Goal: Transaction & Acquisition: Purchase product/service

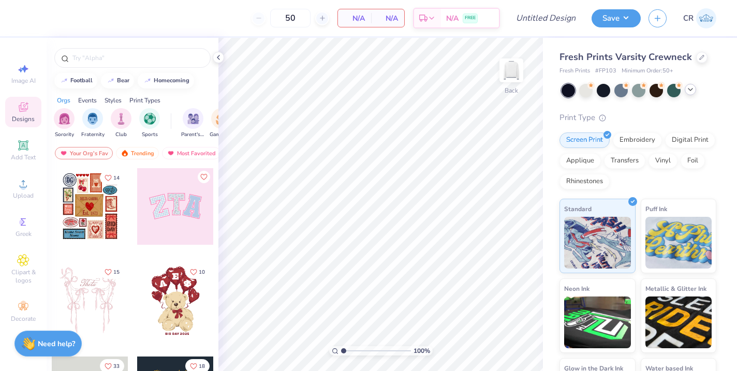
click at [688, 91] on icon at bounding box center [690, 89] width 8 height 8
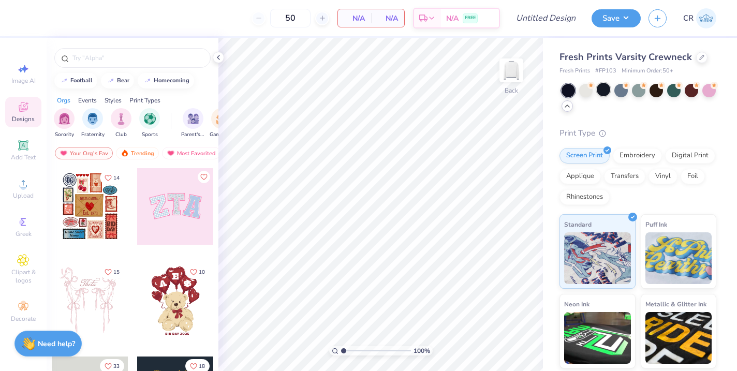
click at [605, 88] on div at bounding box center [602, 89] width 13 height 13
click at [699, 58] on icon at bounding box center [701, 56] width 5 height 5
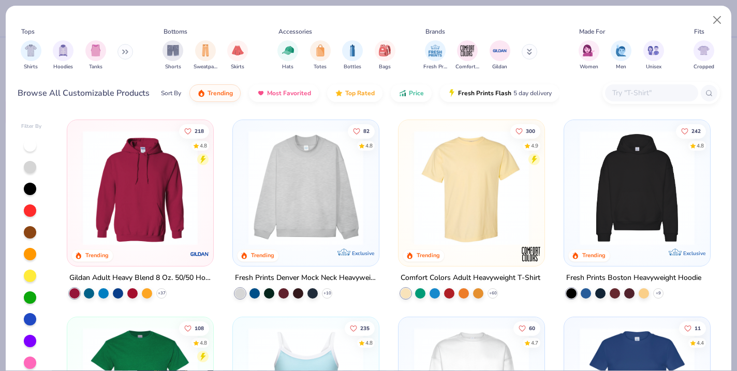
click at [29, 190] on div at bounding box center [30, 189] width 12 height 12
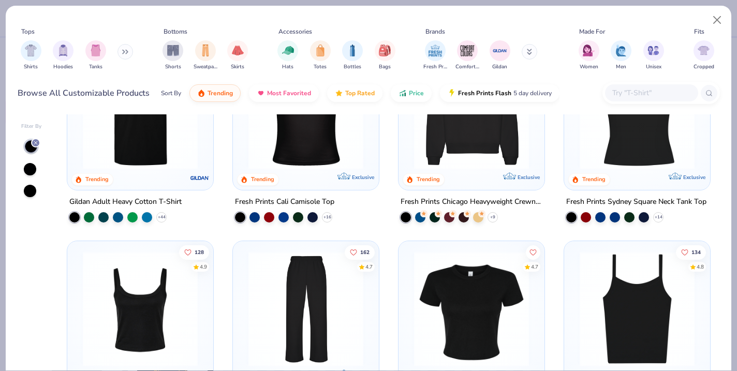
scroll to position [274, 0]
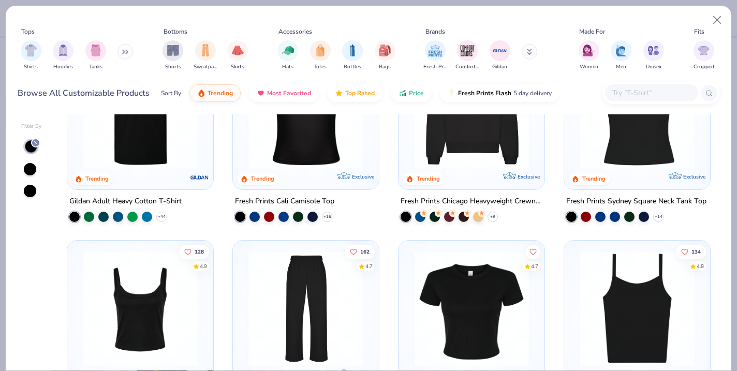
click at [457, 172] on div at bounding box center [472, 114] width 136 height 130
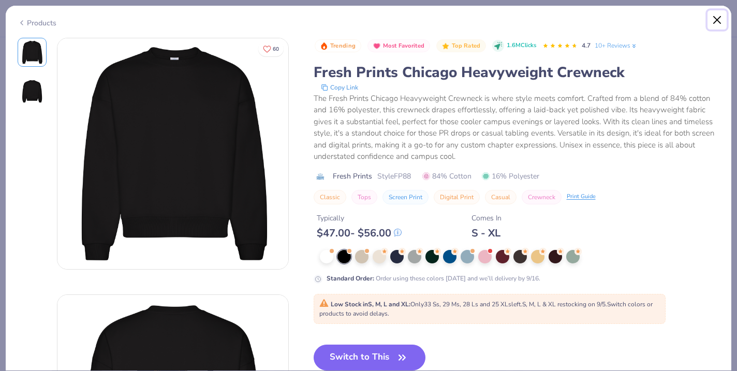
click at [717, 10] on button "Close" at bounding box center [717, 20] width 20 height 20
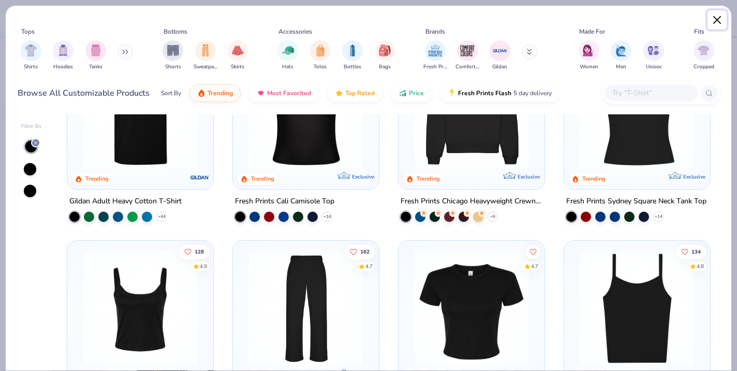
click at [708, 14] on button "Close" at bounding box center [717, 20] width 20 height 20
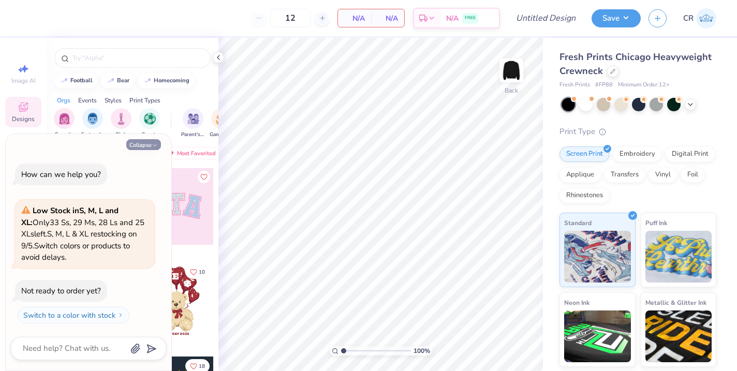
click at [154, 143] on icon "button" at bounding box center [155, 145] width 6 height 6
type textarea "x"
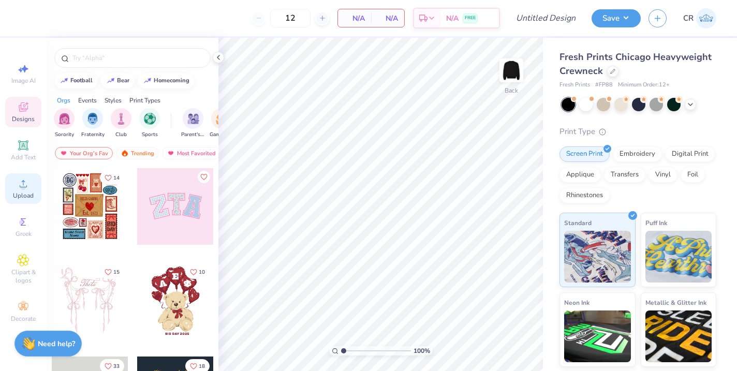
click at [21, 184] on icon at bounding box center [23, 183] width 12 height 12
click at [22, 150] on icon at bounding box center [23, 145] width 12 height 12
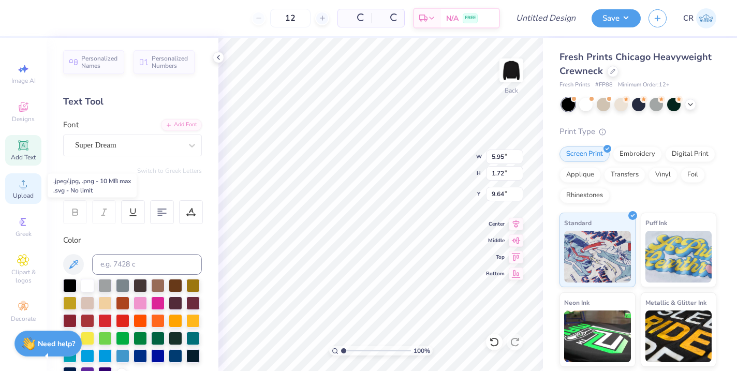
click at [23, 180] on icon at bounding box center [23, 183] width 12 height 12
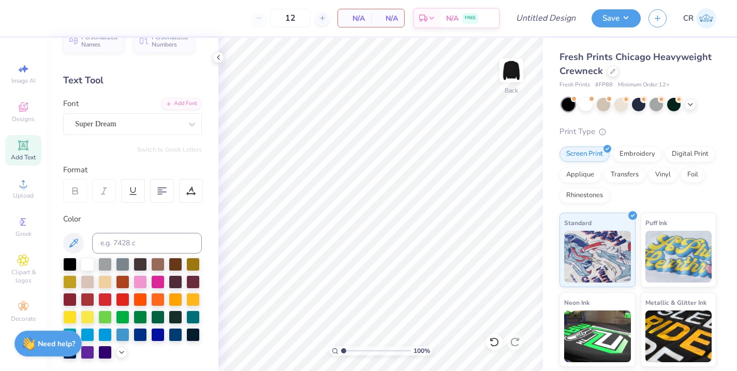
scroll to position [35, 0]
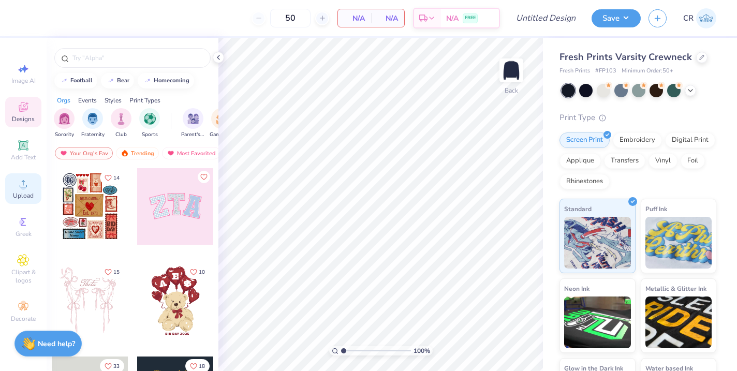
click at [20, 196] on span "Upload" at bounding box center [23, 195] width 21 height 8
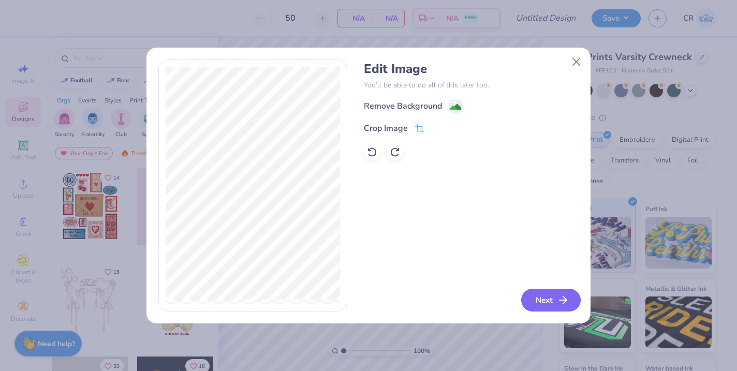
click at [547, 297] on button "Next" at bounding box center [550, 300] width 59 height 23
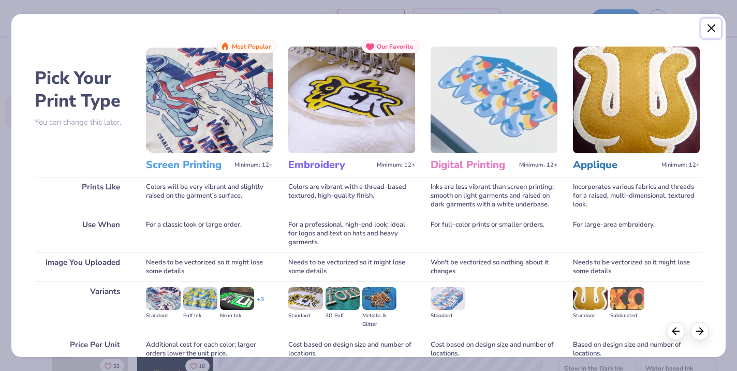
click at [711, 28] on button "Close" at bounding box center [711, 29] width 20 height 20
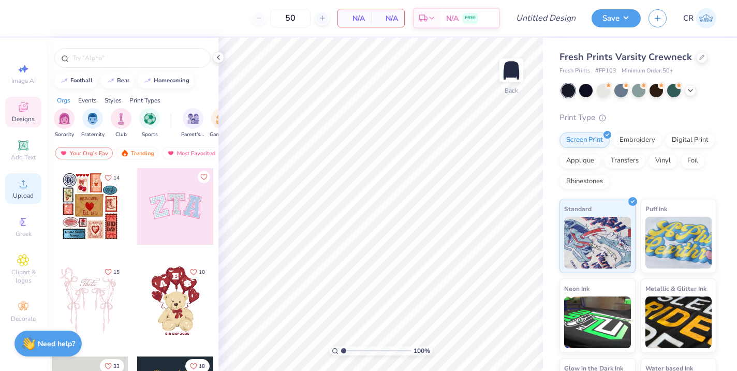
click at [24, 190] on div "Upload" at bounding box center [23, 188] width 36 height 31
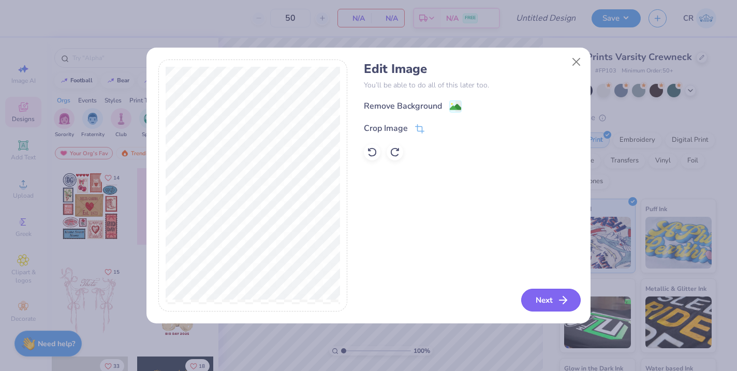
click at [549, 306] on button "Next" at bounding box center [550, 300] width 59 height 23
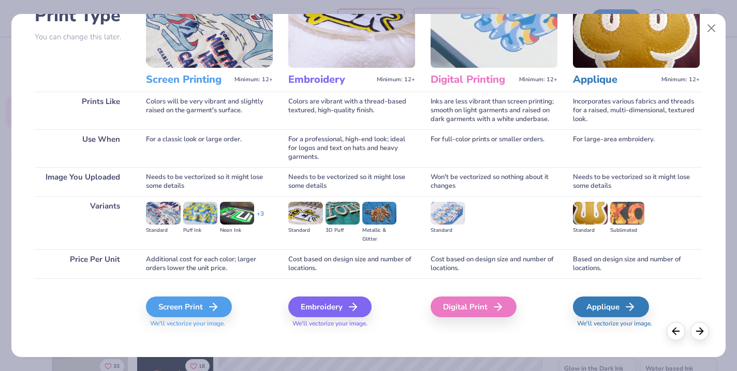
scroll to position [93, 0]
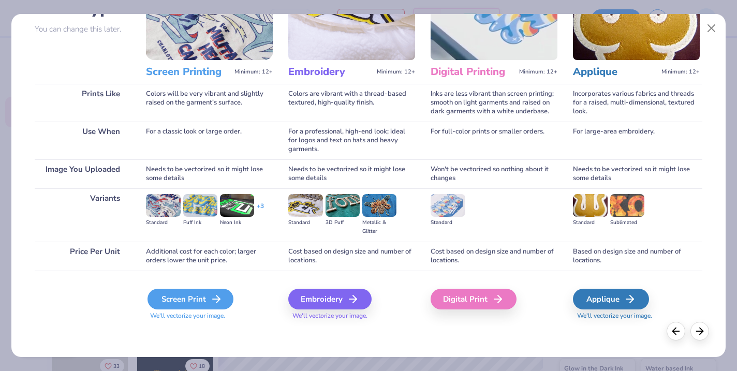
click at [185, 294] on div "Screen Print" at bounding box center [190, 299] width 86 height 21
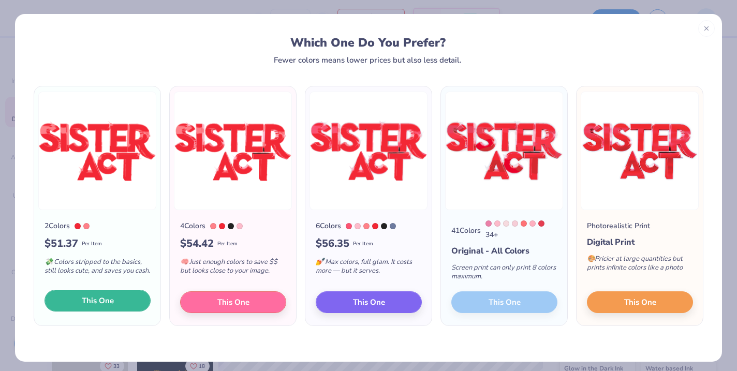
click at [117, 306] on button "This One" at bounding box center [97, 301] width 106 height 22
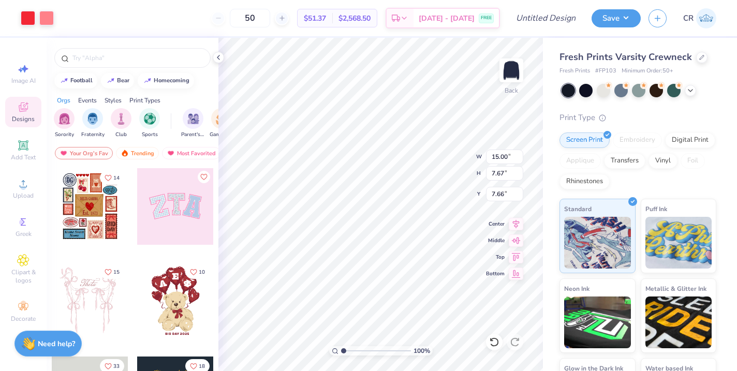
type input "3.00"
type input "13.71"
type input "7.01"
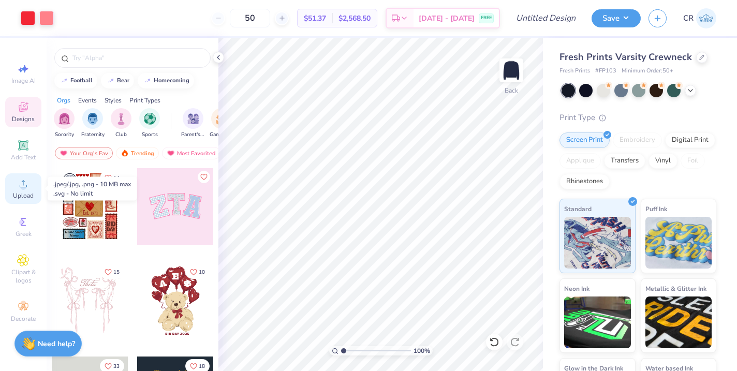
click at [21, 185] on circle at bounding box center [23, 187] width 6 height 6
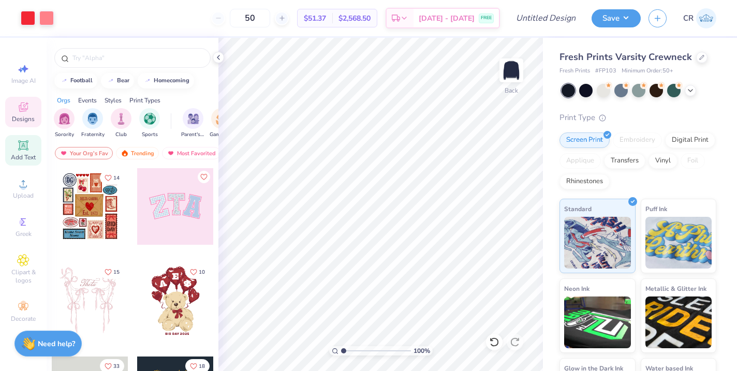
click at [21, 144] on icon at bounding box center [23, 145] width 8 height 8
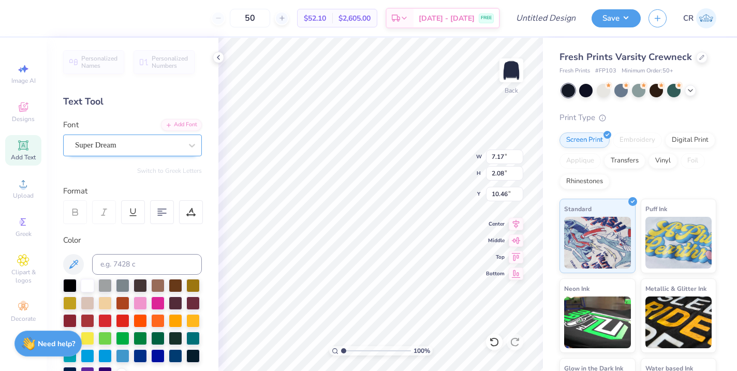
scroll to position [1, 3]
type textarea "Groves Performing Arts COmpany November 2025"
click at [109, 146] on div "Super Dream" at bounding box center [128, 145] width 109 height 16
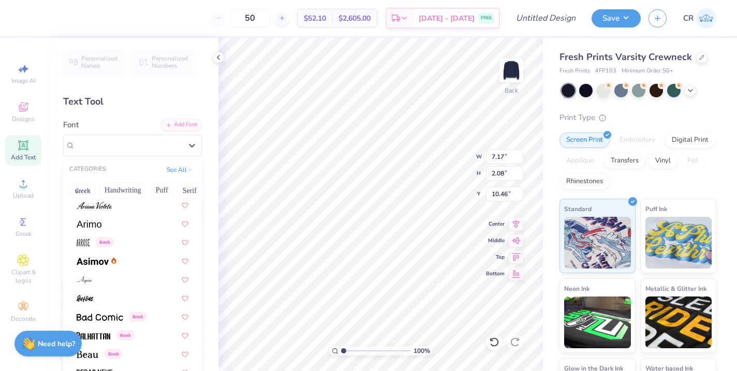
scroll to position [340, 0]
click at [97, 228] on div at bounding box center [132, 222] width 130 height 17
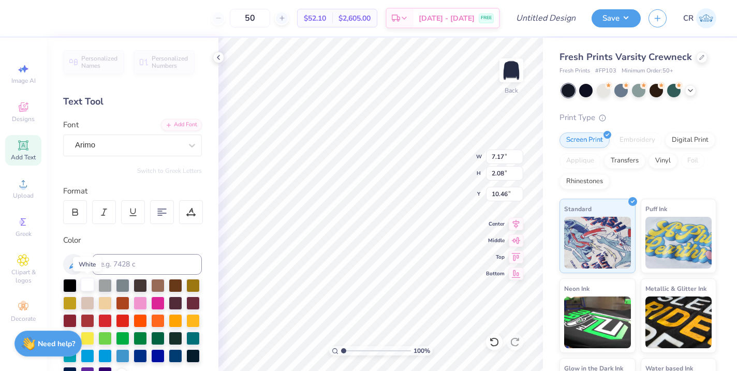
click at [85, 288] on div at bounding box center [87, 284] width 13 height 13
click at [516, 227] on icon at bounding box center [516, 222] width 14 height 12
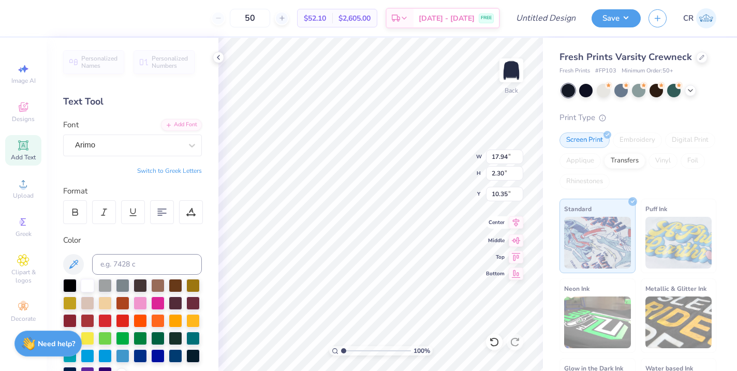
type input "17.94"
type input "2.30"
type input "10.35"
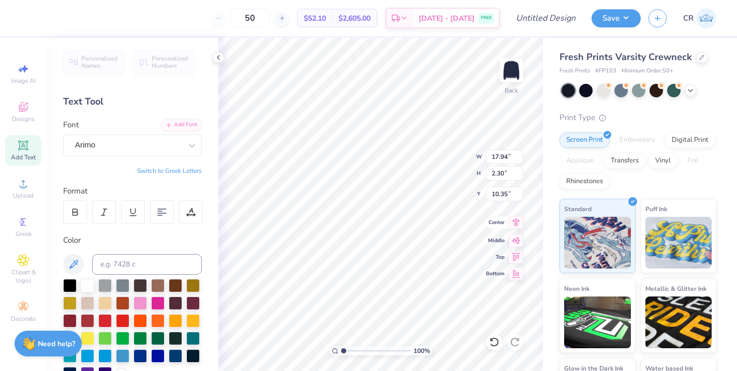
type input "9.64"
type input "1.23"
type input "10.27"
type textarea "Groves Performing Arts Company November 2025"
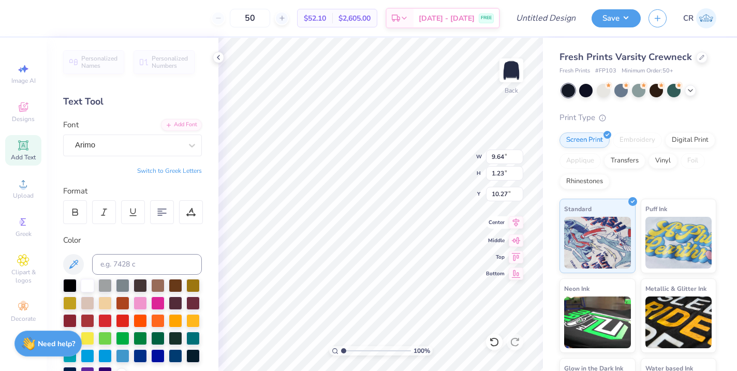
type input "9.50"
click at [518, 243] on icon at bounding box center [516, 239] width 14 height 12
type input "10.88"
click at [167, 217] on div at bounding box center [162, 212] width 24 height 24
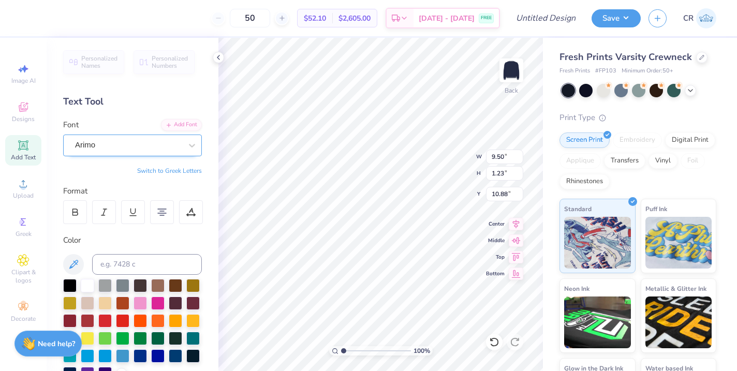
click at [123, 145] on div "Arimo" at bounding box center [128, 145] width 109 height 16
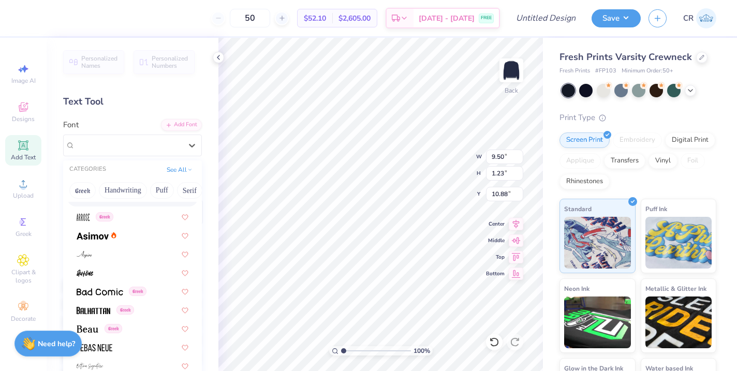
scroll to position [365, 0]
click at [106, 301] on div "Greek" at bounding box center [132, 309] width 130 height 17
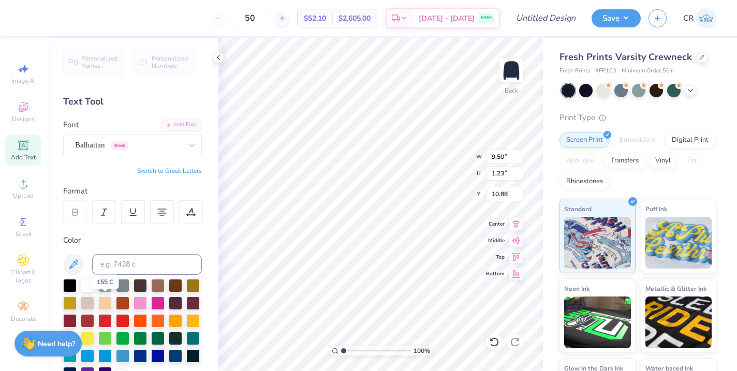
type input "7.97"
type input "1.28"
type input "10.86"
click at [117, 145] on div "Balhattan Greek" at bounding box center [128, 145] width 109 height 16
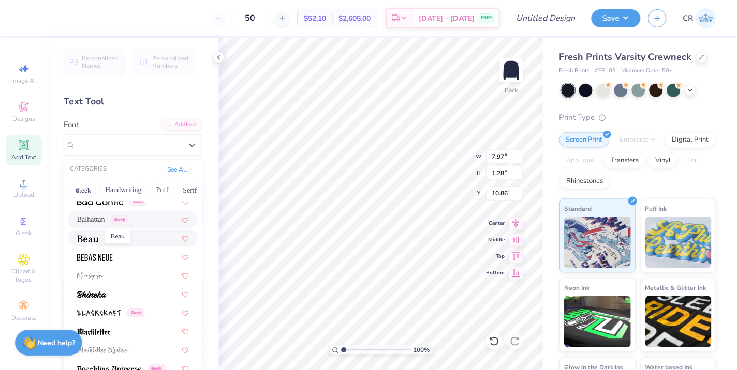
scroll to position [459, 0]
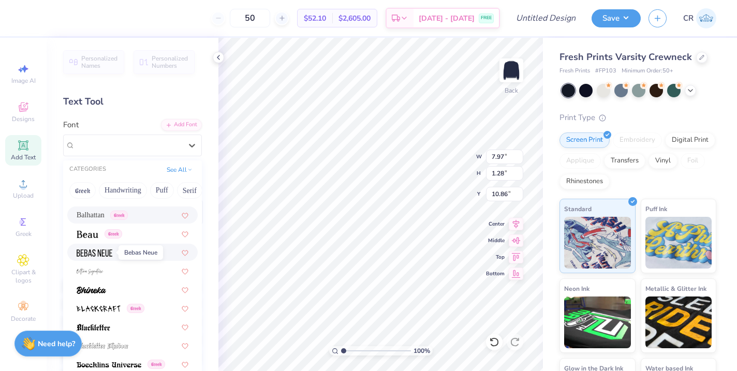
click at [110, 255] on img at bounding box center [95, 252] width 36 height 7
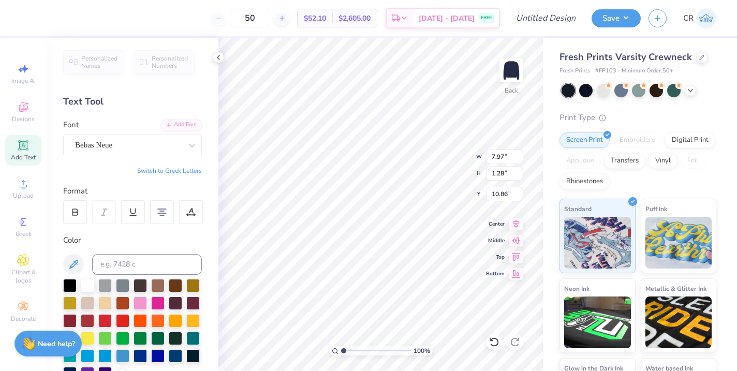
type input "6.94"
type input "1.22"
type input "10.89"
type input "8.42"
type input "1.48"
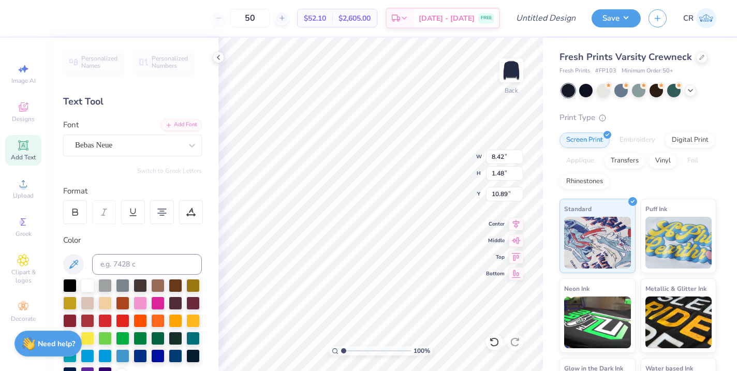
type input "10.76"
type input "10.91"
type input "1.92"
type input "10.54"
type input "8.94"
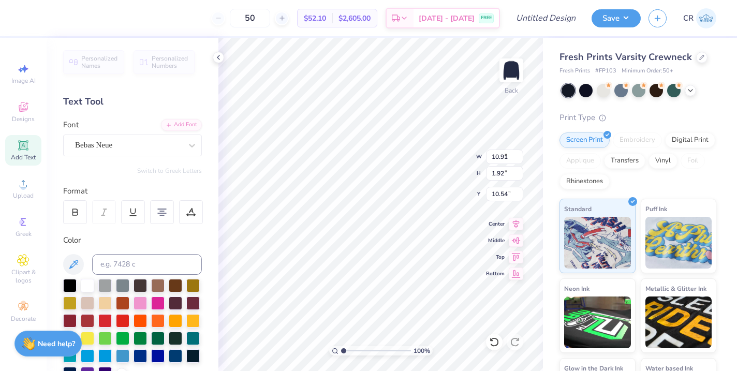
type input "1.57"
type input "10.71"
type input "13.71"
type input "7.01"
type input "3.00"
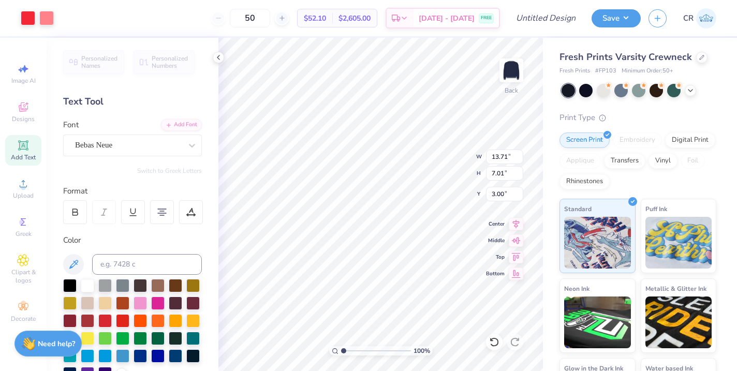
type input "11.11"
type input "5.68"
type input "8.94"
type input "1.57"
type input "10.71"
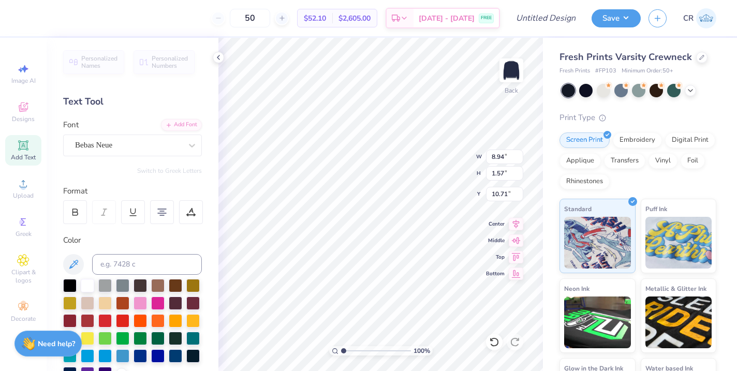
type input "7.66"
type input "1.35"
type input "9.18"
type input "9.16"
click at [517, 219] on icon at bounding box center [516, 222] width 14 height 12
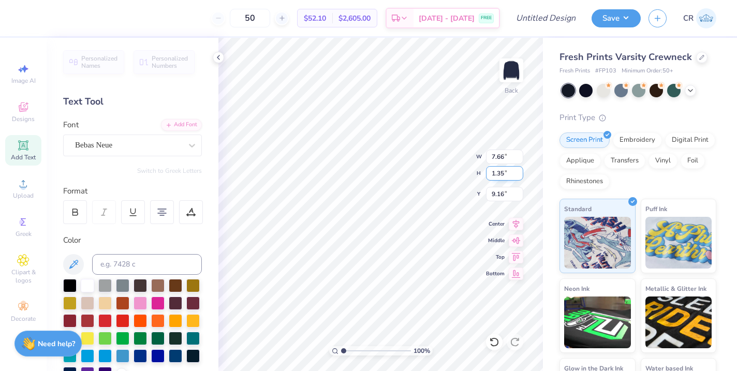
click at [435, 172] on div "100 % Back W 7.66 7.66 " H 1.35 1.35 " Y 9.16 9.16 " Center Middle Top Bottom" at bounding box center [380, 204] width 324 height 333
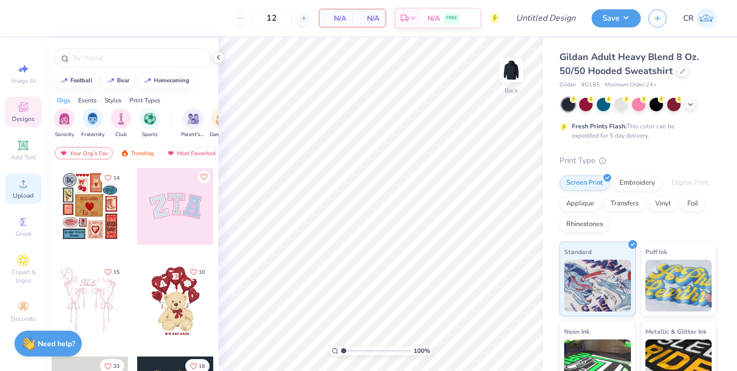
click at [23, 186] on circle at bounding box center [23, 187] width 6 height 6
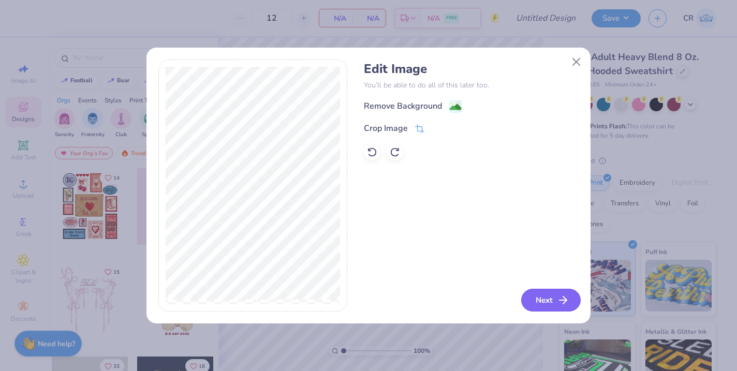
click at [557, 297] on icon "button" at bounding box center [563, 300] width 12 height 12
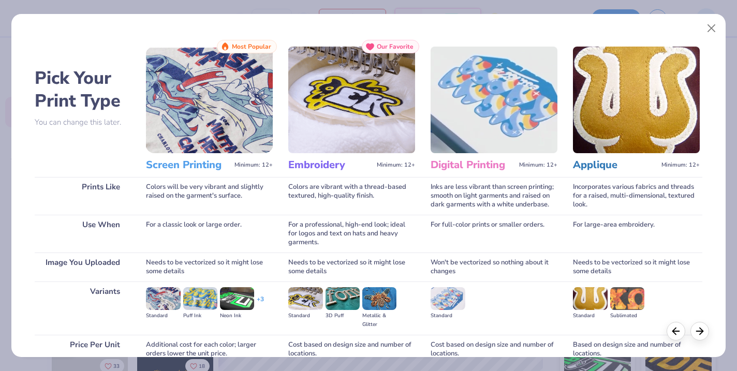
scroll to position [93, 0]
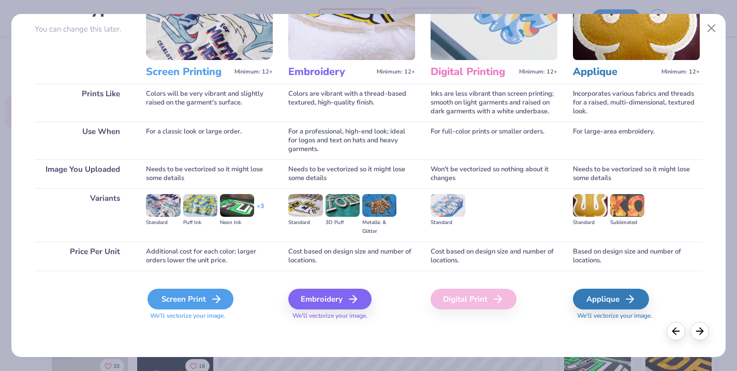
click at [197, 305] on div "Screen Print" at bounding box center [190, 299] width 86 height 21
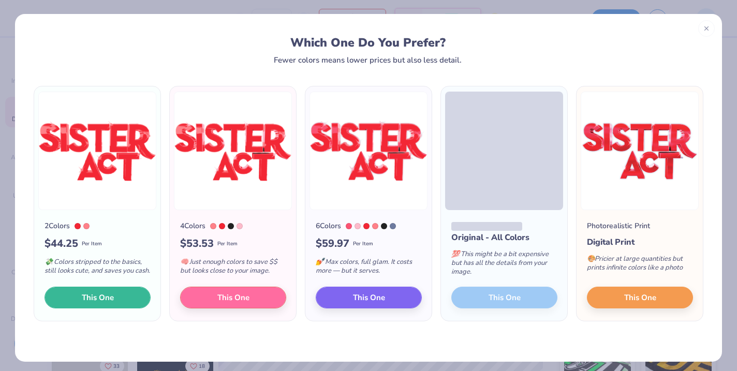
click at [88, 298] on span "This One" at bounding box center [98, 298] width 32 height 12
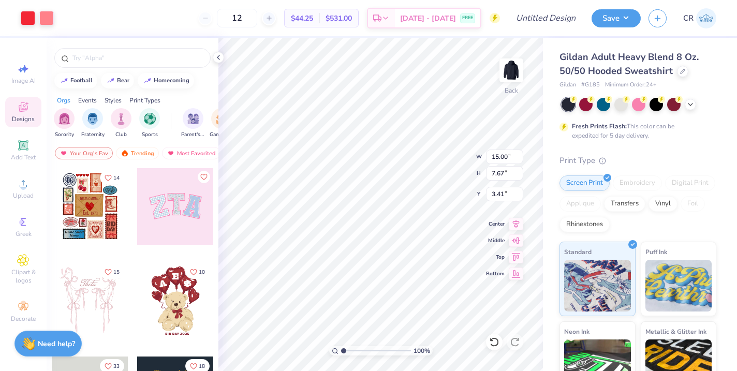
type input "11.38"
type input "5.82"
type input "3.65"
type input "3.40"
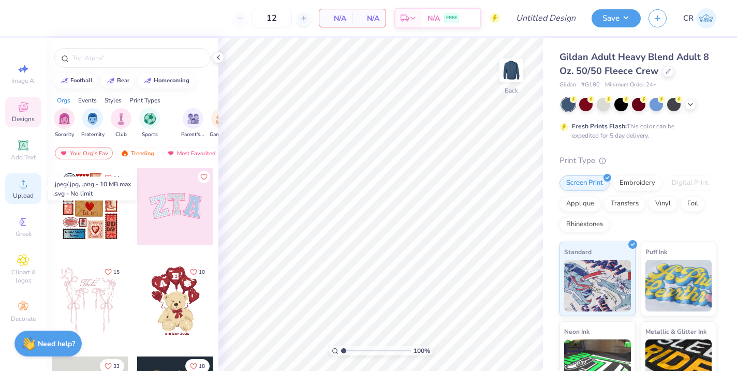
click at [23, 193] on span "Upload" at bounding box center [23, 195] width 21 height 8
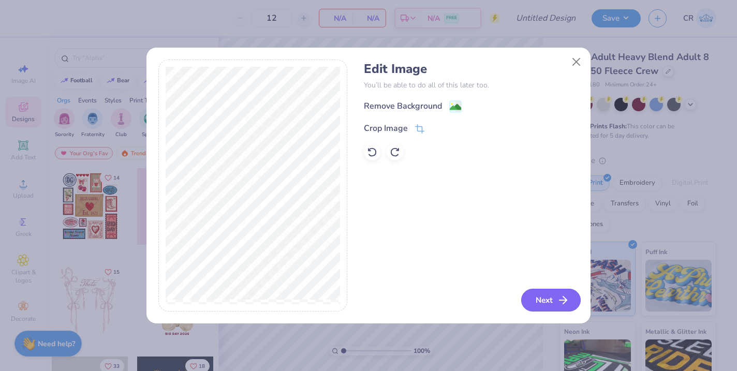
click at [545, 300] on button "Next" at bounding box center [550, 300] width 59 height 23
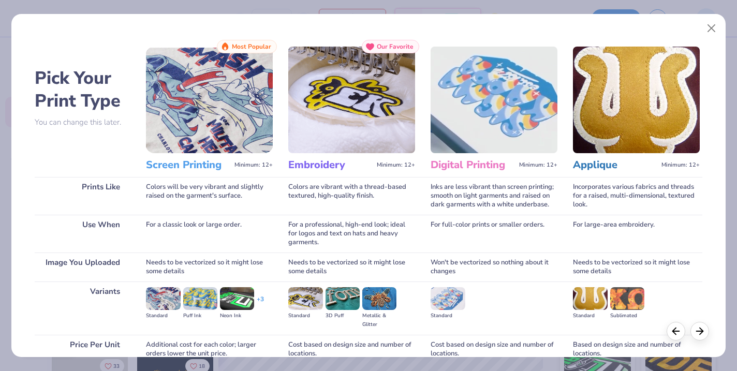
scroll to position [93, 0]
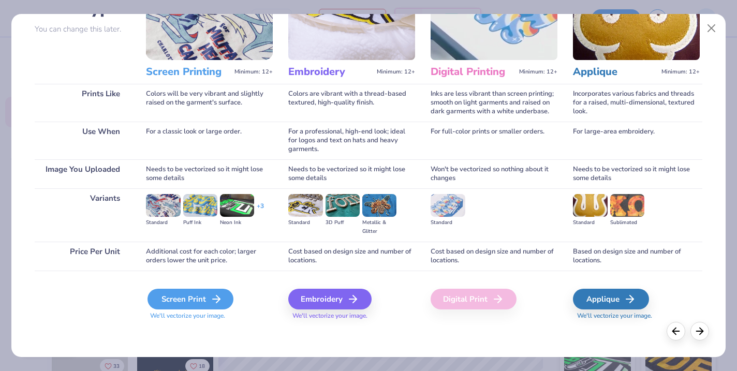
click at [203, 299] on div "Screen Print" at bounding box center [190, 299] width 86 height 21
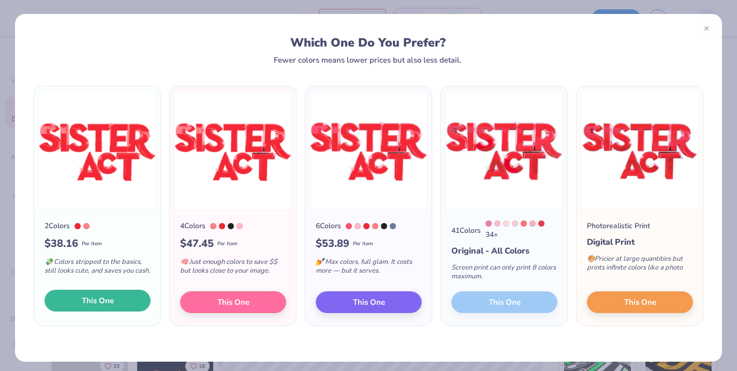
click at [94, 297] on span "This One" at bounding box center [98, 301] width 32 height 12
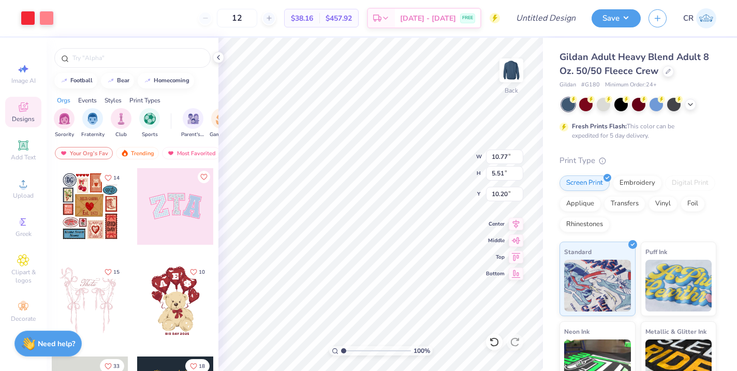
type input "10.77"
type input "5.51"
type input "4.35"
click at [22, 153] on div "Add Text" at bounding box center [23, 150] width 36 height 31
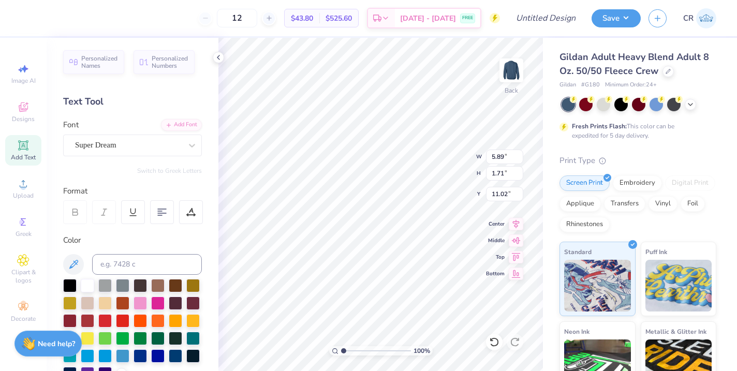
paste textarea
type input "3.95"
type input "9.83"
type input "5.03"
type input "4.41"
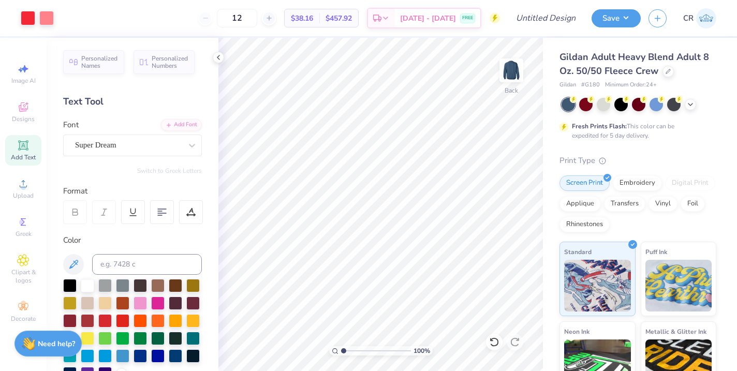
click at [26, 140] on icon at bounding box center [23, 145] width 12 height 12
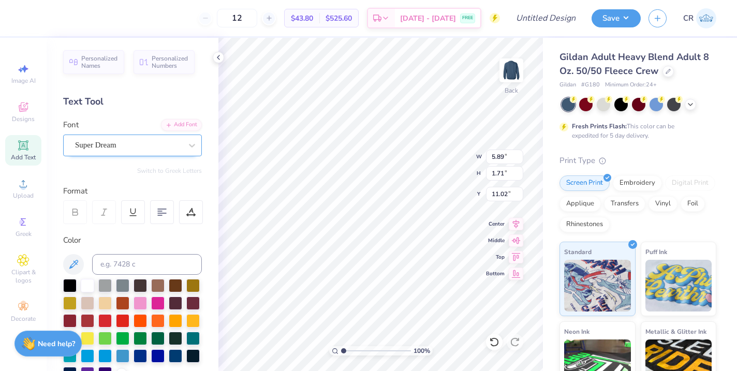
scroll to position [1, 3]
type textarea "Groves Performing Artas Company November 2025"
click at [161, 211] on 378 at bounding box center [160, 211] width 4 height 0
click at [516, 227] on icon at bounding box center [516, 222] width 14 height 12
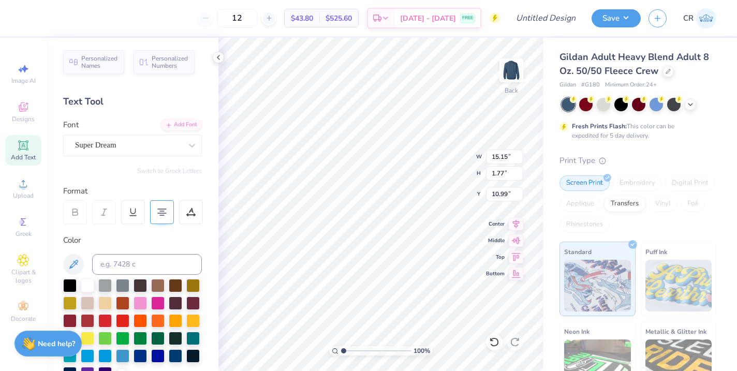
type input "15.15"
type input "1.77"
type input "10.99"
click at [87, 146] on div "Super Dream" at bounding box center [128, 145] width 109 height 16
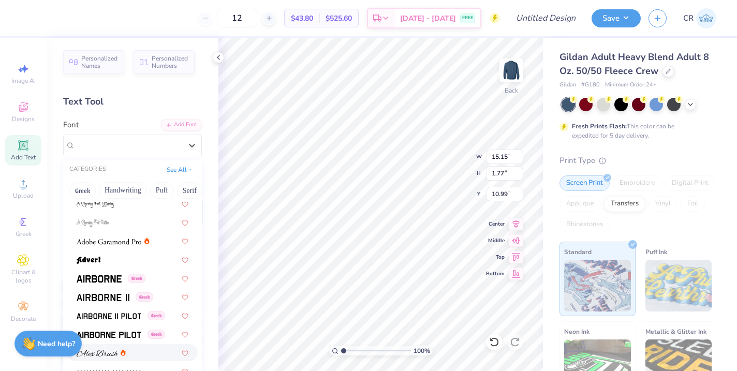
scroll to position [117, 0]
click at [102, 275] on img at bounding box center [99, 278] width 45 height 7
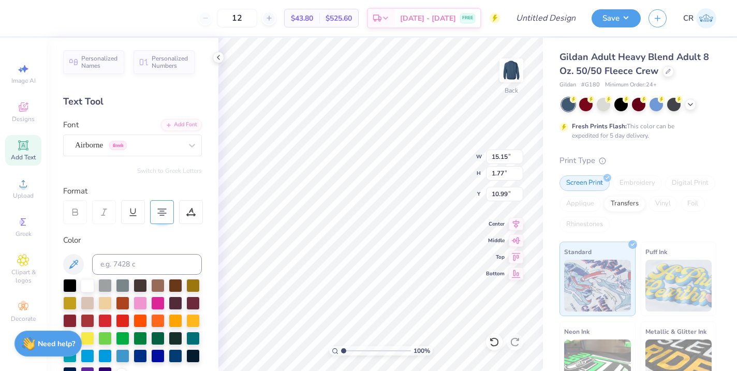
type input "1.61"
type input "11.07"
click at [92, 150] on div "Airborne Greek" at bounding box center [128, 145] width 109 height 16
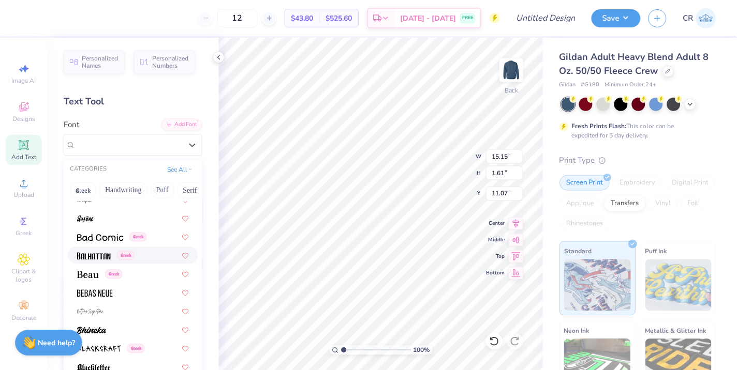
scroll to position [419, 0]
click at [103, 292] on img at bounding box center [95, 292] width 36 height 7
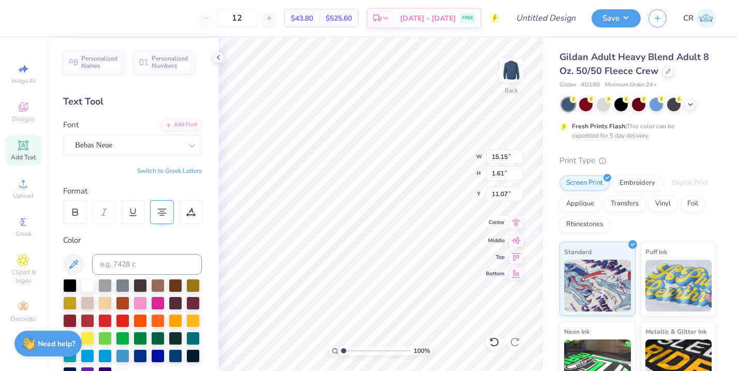
type input "9.38"
type input "1.59"
type input "11.08"
type input "10.28"
type input "6.99"
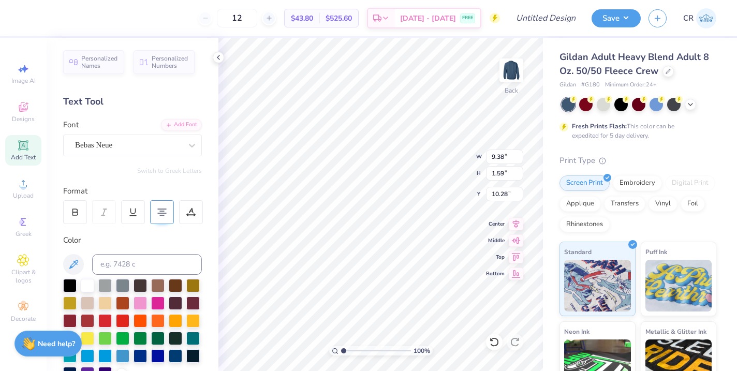
type input "1.19"
click at [514, 226] on icon at bounding box center [516, 222] width 14 height 12
click at [516, 242] on icon at bounding box center [516, 239] width 14 height 12
click at [513, 226] on icon at bounding box center [516, 222] width 14 height 12
type input "10.69"
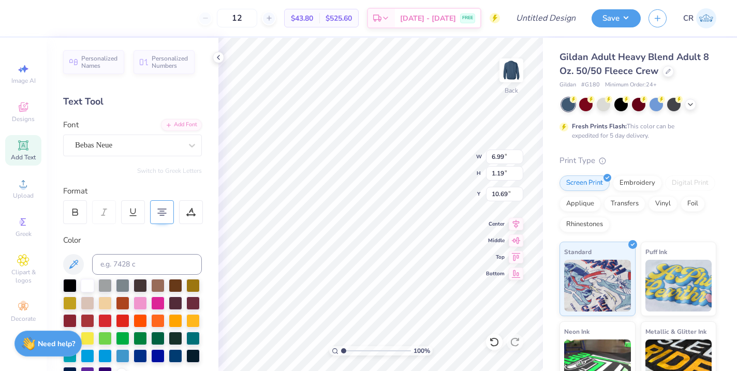
type input "9.83"
type input "5.03"
type input "4.41"
type input "10.30"
type input "5.27"
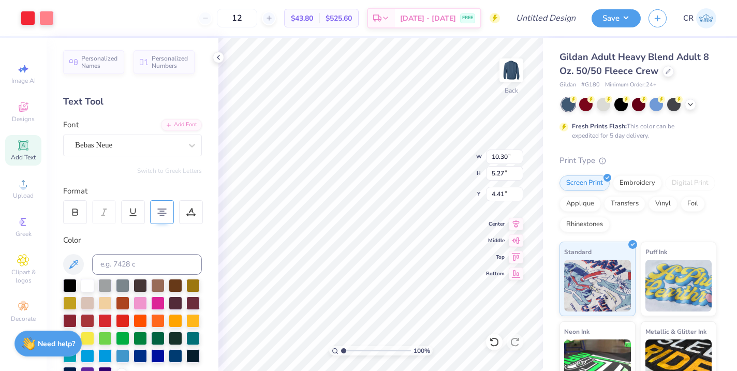
type input "4.76"
type input "4.83"
type textarea "Groves Performing Arts Company November 2025"
click at [371, 36] on div "Art colors 12 $43.80 Per Item $525.60 Total Est. Delivery Sep 14 - 17 FREE Desi…" at bounding box center [368, 185] width 737 height 370
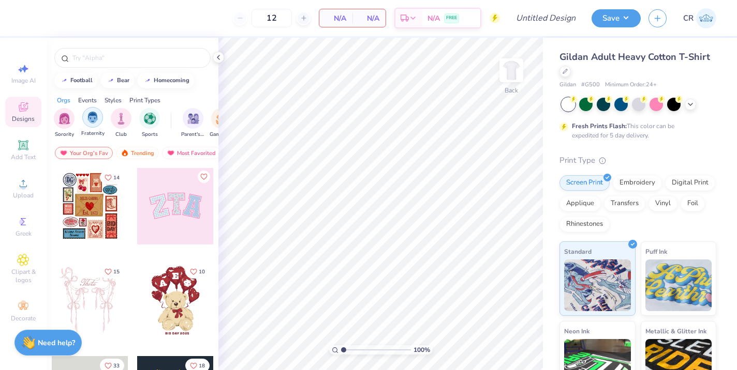
click at [99, 124] on div "filter for Fraternity" at bounding box center [92, 117] width 21 height 21
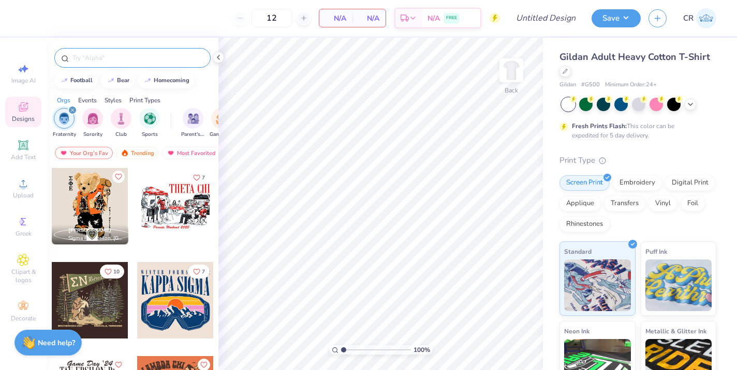
click at [96, 60] on input "text" at bounding box center [137, 58] width 132 height 10
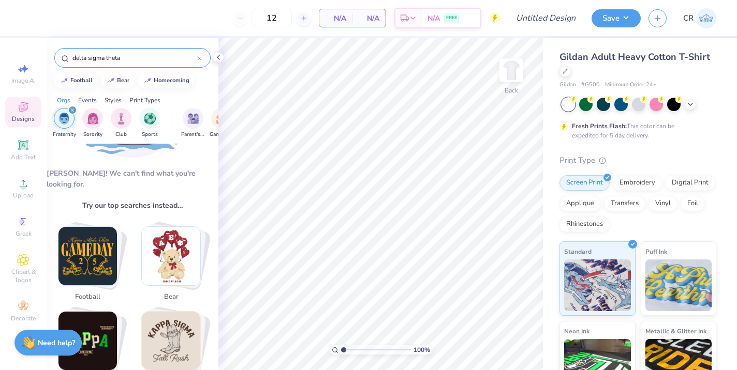
scroll to position [98, 0]
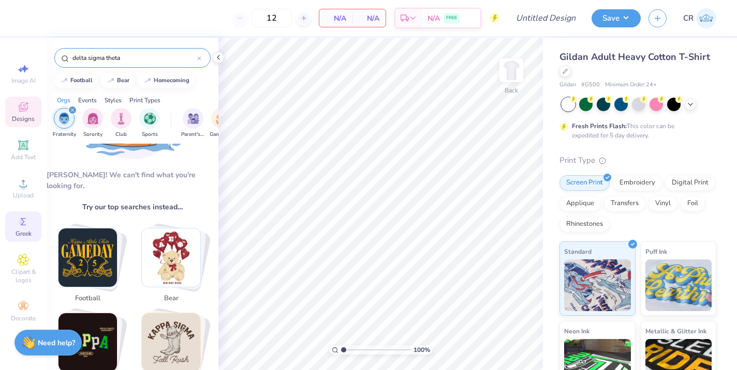
type input "delta sigma theta"
click at [31, 235] on span "Greek" at bounding box center [24, 234] width 16 height 8
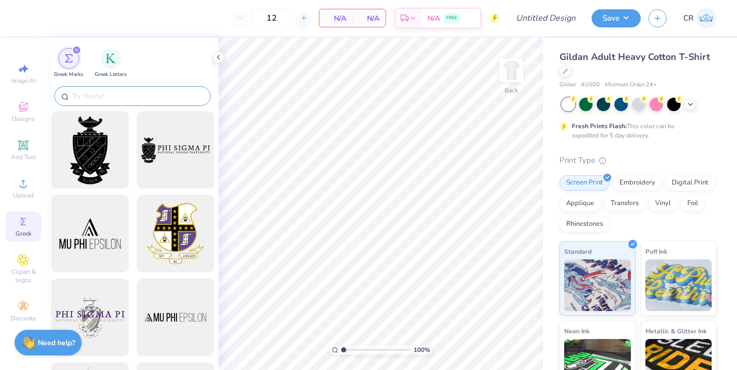
click at [110, 96] on input "text" at bounding box center [137, 96] width 132 height 10
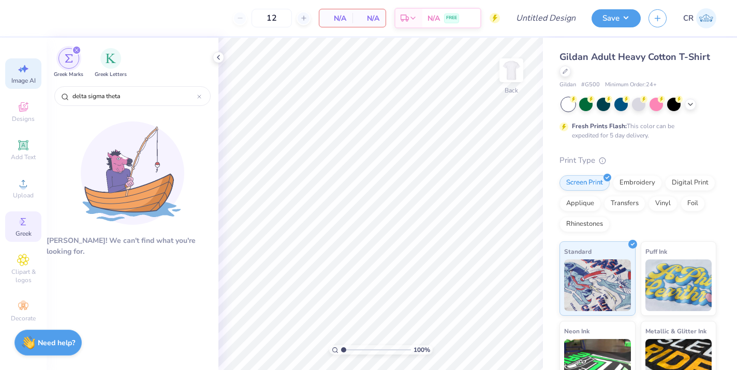
type input "delta sigma theta"
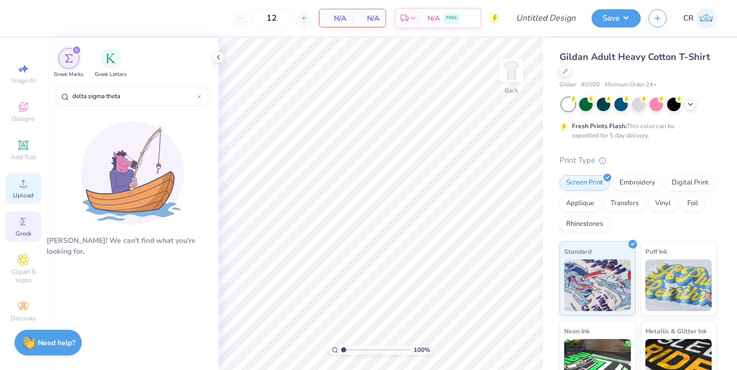
click at [17, 188] on icon at bounding box center [23, 183] width 12 height 12
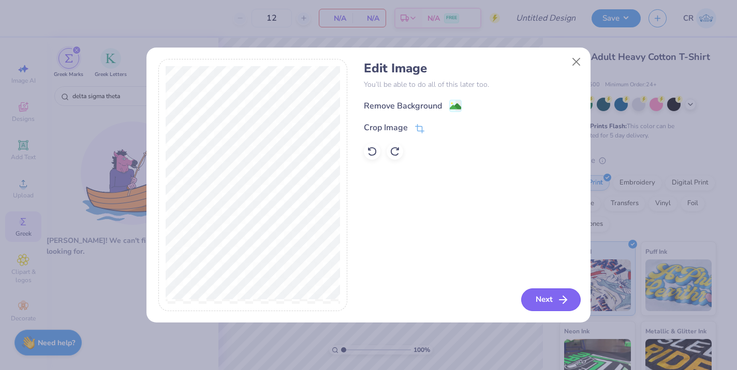
click at [558, 296] on icon "button" at bounding box center [563, 300] width 12 height 12
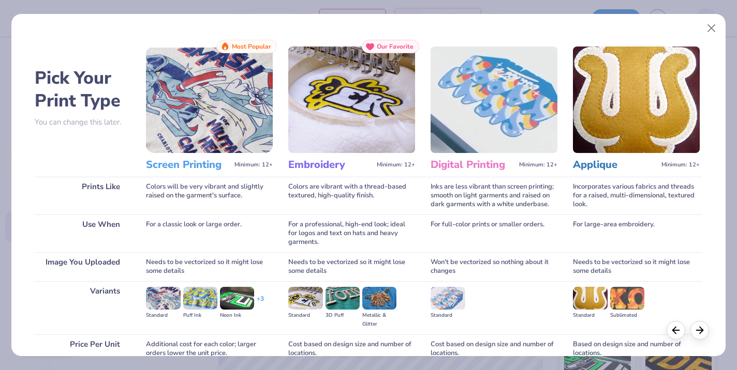
scroll to position [94, 0]
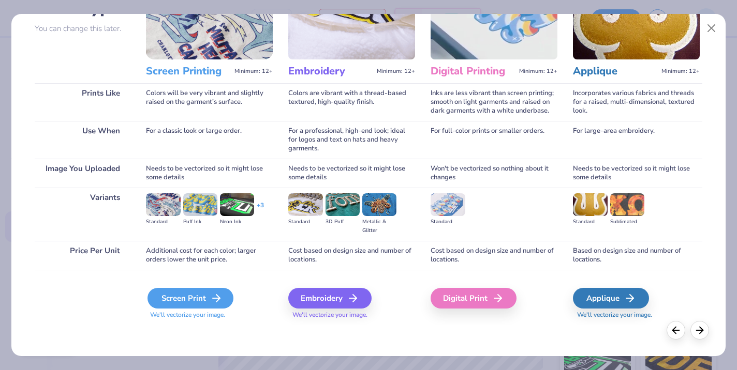
click at [179, 294] on div "Screen Print" at bounding box center [190, 298] width 86 height 21
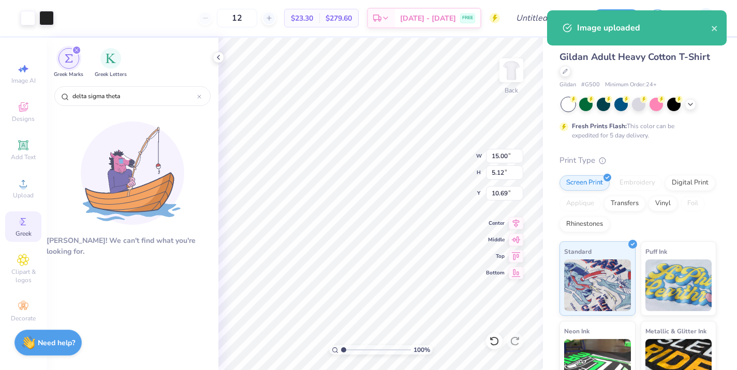
type input "3.00"
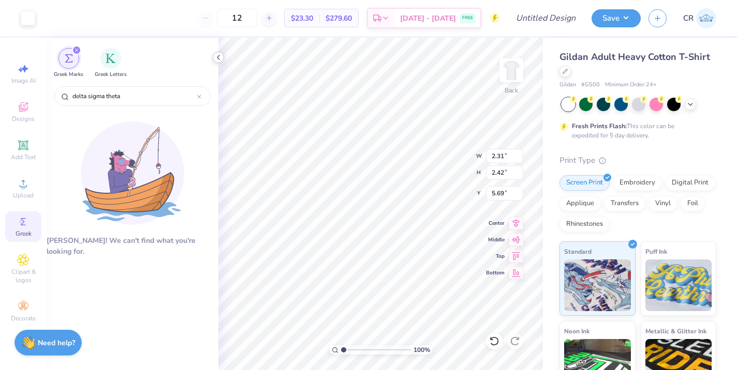
type input "5.61"
click at [496, 342] on icon at bounding box center [494, 341] width 10 height 10
type input "3.10"
type input "3.48"
type input "4.20"
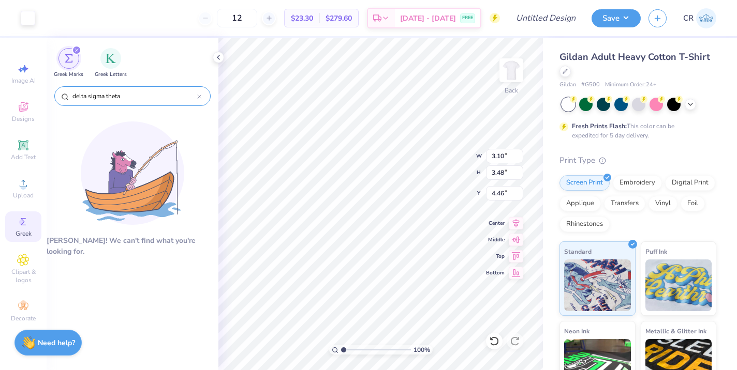
type input "4.45"
type input "5.00"
type input "3.00"
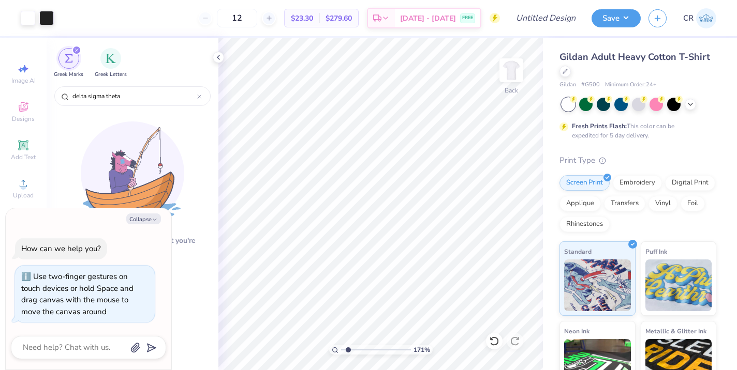
drag, startPoint x: 343, startPoint y: 349, endPoint x: 348, endPoint y: 344, distance: 6.6
type input "1.69"
click at [348, 346] on input "range" at bounding box center [376, 350] width 70 height 9
click at [151, 220] on button "Collapse" at bounding box center [143, 219] width 35 height 11
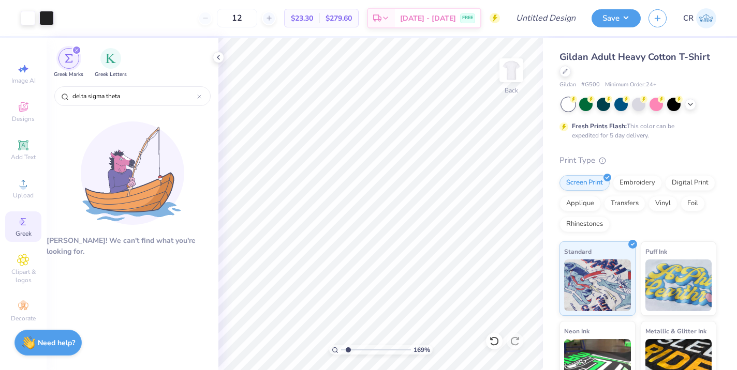
type textarea "x"
click at [217, 57] on polyline at bounding box center [218, 57] width 2 height 4
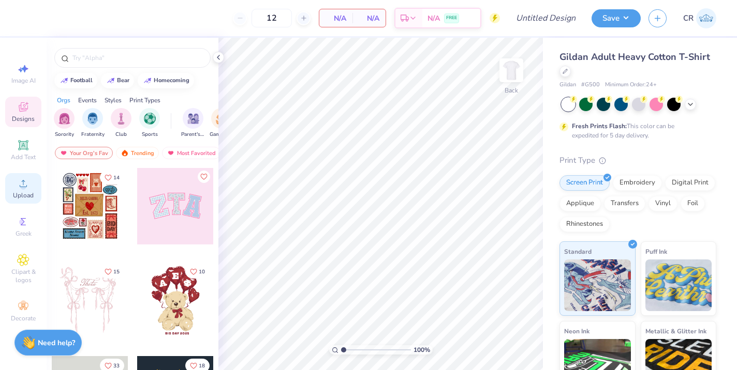
click at [14, 196] on span "Upload" at bounding box center [23, 195] width 21 height 8
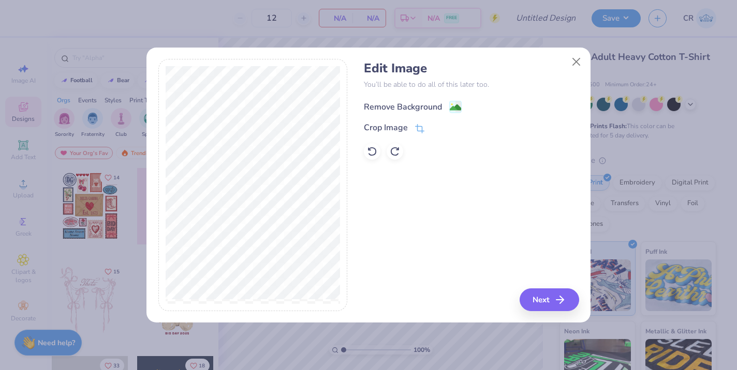
click at [456, 110] on image at bounding box center [455, 107] width 11 height 11
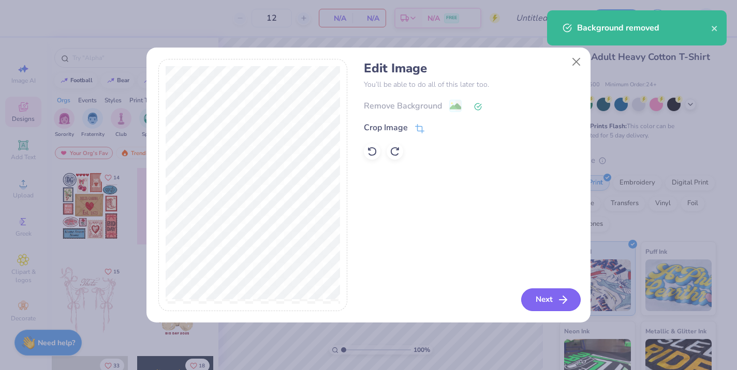
click at [548, 301] on button "Next" at bounding box center [550, 300] width 59 height 23
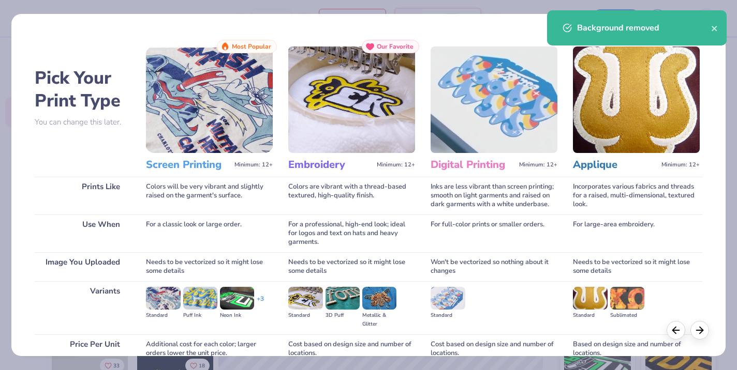
scroll to position [94, 0]
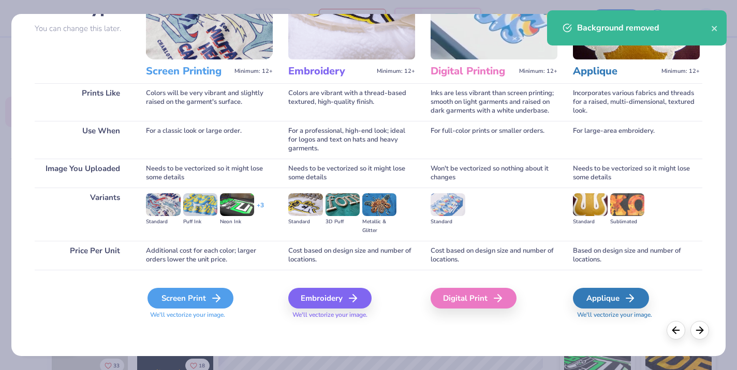
click at [186, 295] on div "Screen Print" at bounding box center [190, 298] width 86 height 21
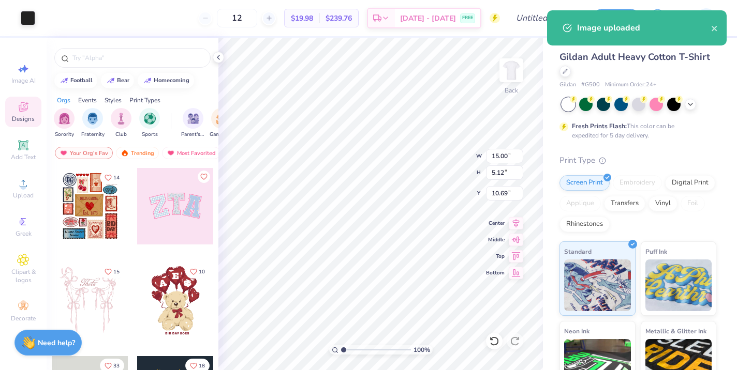
type input "11.76"
type input "4.01"
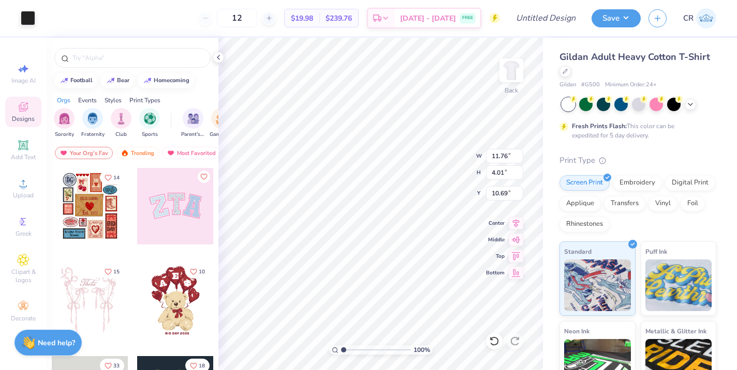
type input "4.26"
click at [26, 152] on div "Add Text" at bounding box center [23, 150] width 36 height 31
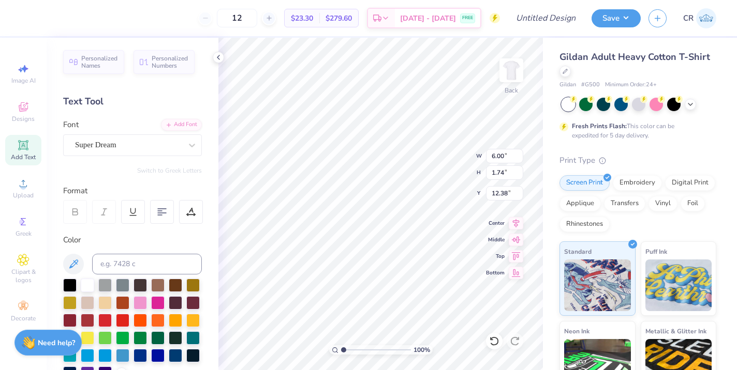
scroll to position [0, 1]
type textarea "Brothers"
click at [77, 285] on div at bounding box center [69, 284] width 13 height 13
click at [95, 147] on div "Super Dream" at bounding box center [128, 145] width 109 height 16
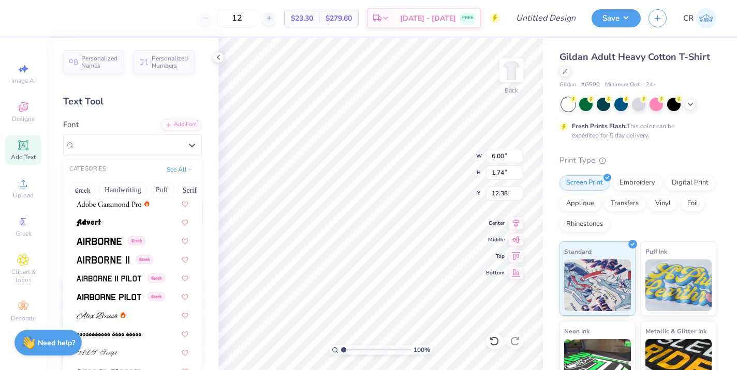
scroll to position [154, 0]
click at [98, 253] on span at bounding box center [103, 258] width 53 height 11
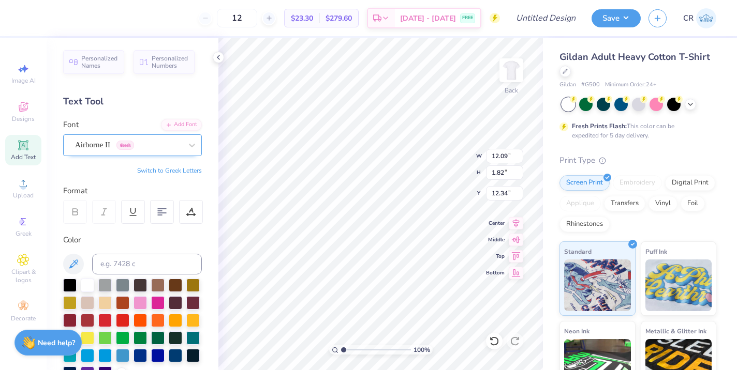
type input "6.44"
type input "0.97"
type input "8.92"
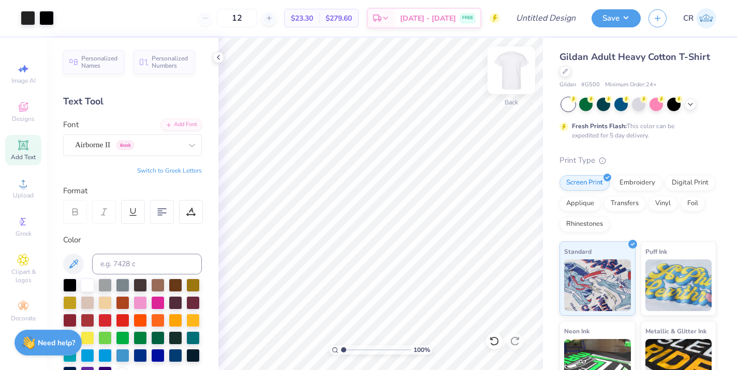
click at [506, 71] on img at bounding box center [510, 70] width 41 height 41
click at [20, 148] on icon at bounding box center [23, 145] width 10 height 10
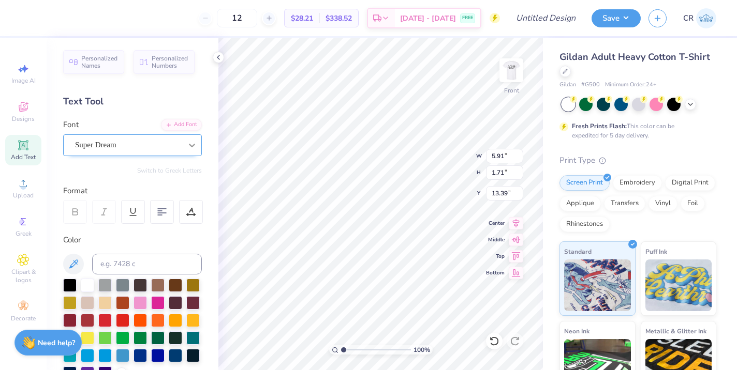
paste textarea "DST Charity Bash," along with the date ([DATE]) and location ([US_STATE])"
type textarea "DST Charity Bash," along with the date ([DATE]) and location ([US_STATE])"
click at [151, 353] on div at bounding box center [157, 354] width 13 height 13
click at [143, 155] on div "Super Dream" at bounding box center [132, 146] width 139 height 22
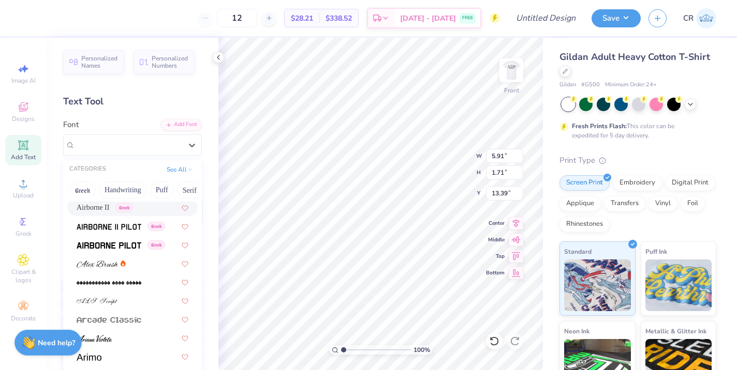
scroll to position [166, 0]
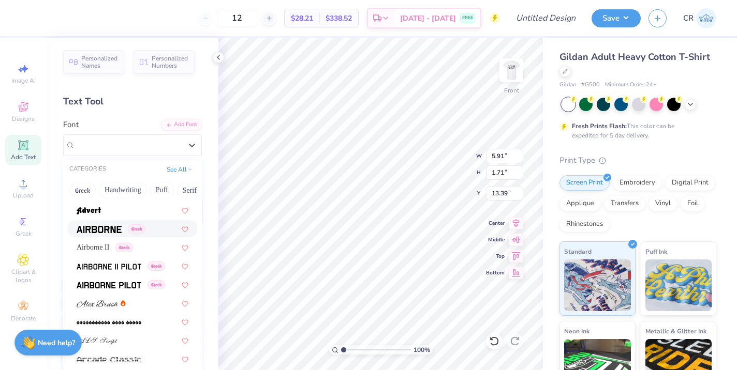
click at [99, 226] on img at bounding box center [99, 229] width 45 height 7
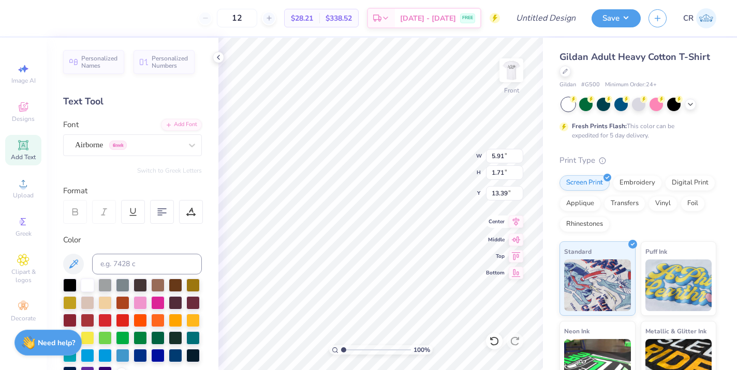
scroll to position [0, 11]
click at [513, 222] on icon at bounding box center [516, 222] width 14 height 12
type input "14.64"
type input "0.32"
type input "14.09"
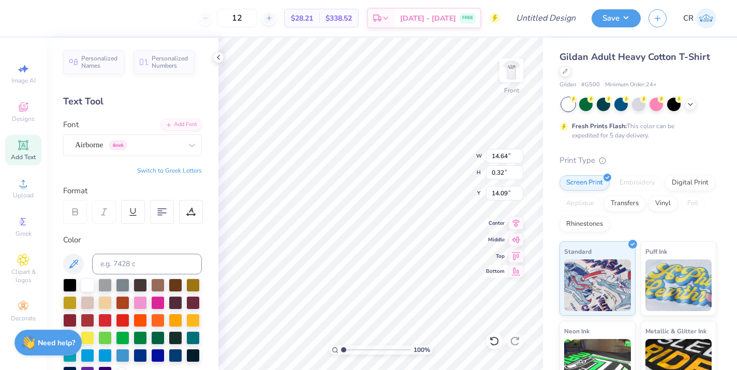
click at [513, 277] on div "100 % Front W 14.64 14.64 " H 0.32 0.32 " Y 14.09 14.09 " Center Middle Top Bot…" at bounding box center [380, 204] width 324 height 333
click at [165, 209] on 376 at bounding box center [162, 209] width 8 height 0
click at [162, 209] on 376 at bounding box center [162, 209] width 8 height 0
type input "3.98"
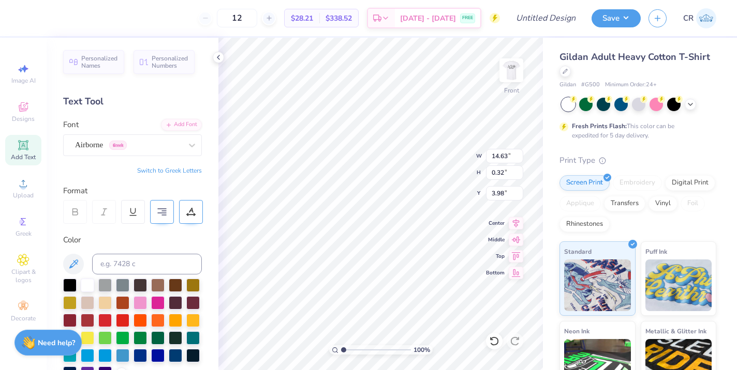
type textarea "DST Charity Bash ([DATE] [US_STATE])"
type input "3.79"
type input "7.46"
type input "1.36"
type input "3.99"
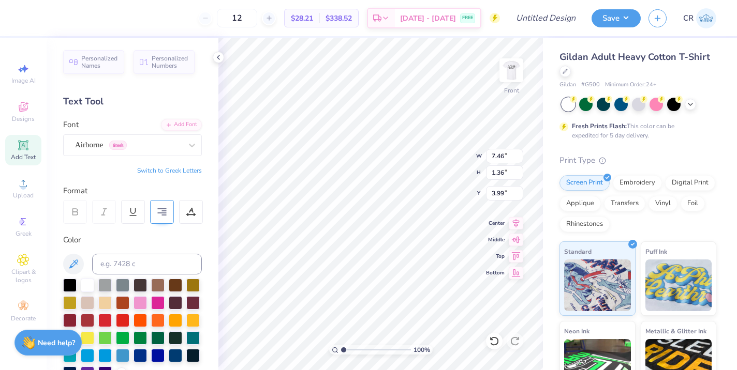
click at [169, 212] on div at bounding box center [162, 212] width 24 height 24
click at [161, 215] on icon at bounding box center [161, 211] width 9 height 9
type textarea "DST Charity Bash [DATE] [US_STATE])"
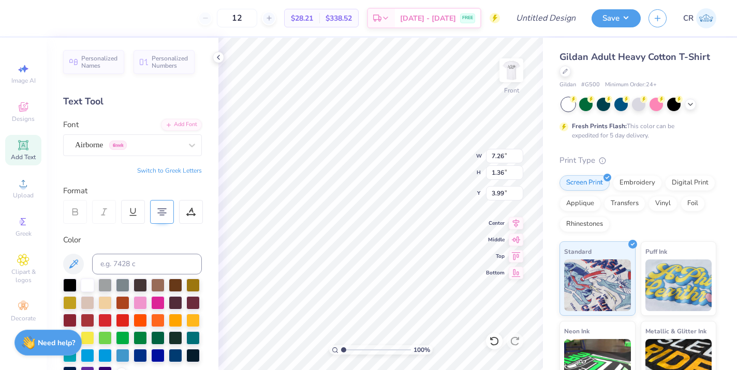
type input "7.04"
type input "1.32"
type textarea "DST Charity Bash [DATE] [US_STATE]"
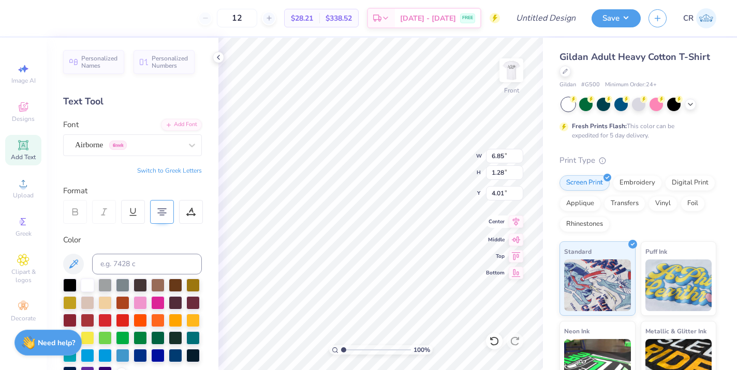
click at [515, 222] on icon at bounding box center [516, 222] width 7 height 9
type input "8.45"
type input "1.58"
type input "9.86"
type input "1.84"
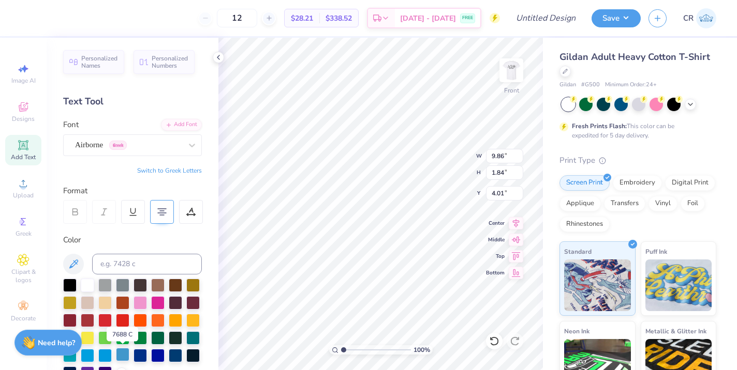
click at [120, 352] on div at bounding box center [122, 354] width 13 height 13
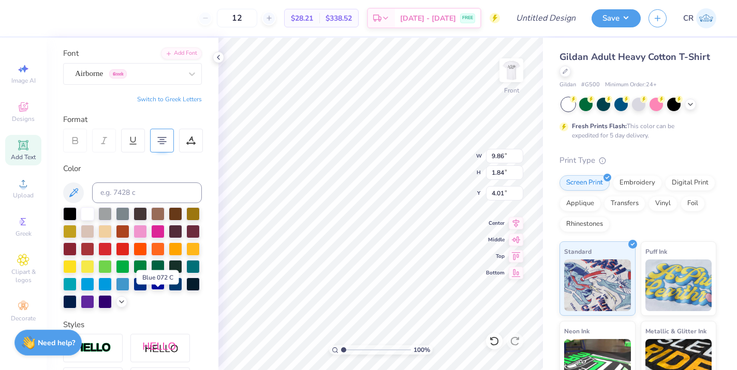
scroll to position [73, 0]
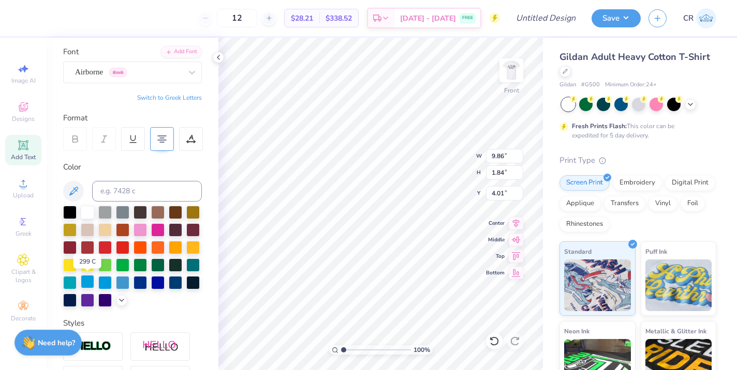
click at [85, 279] on div at bounding box center [87, 281] width 13 height 13
click at [154, 281] on div at bounding box center [157, 281] width 13 height 13
click at [138, 282] on div at bounding box center [139, 281] width 13 height 13
type input "4.05"
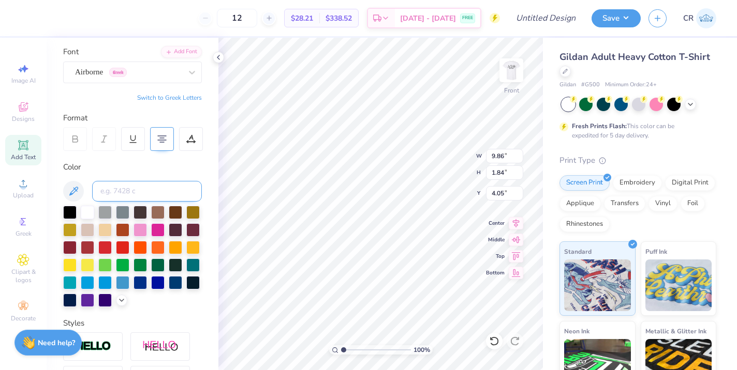
click at [130, 188] on input at bounding box center [147, 191] width 110 height 21
click at [172, 77] on div "Airborne Greek" at bounding box center [128, 72] width 109 height 16
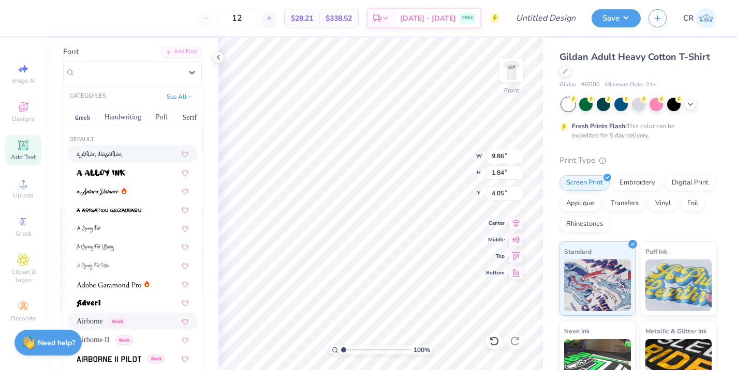
scroll to position [136, 0]
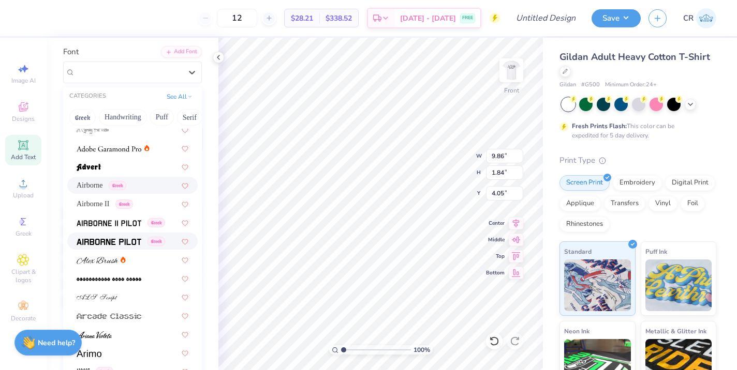
click at [130, 241] on img at bounding box center [109, 241] width 65 height 7
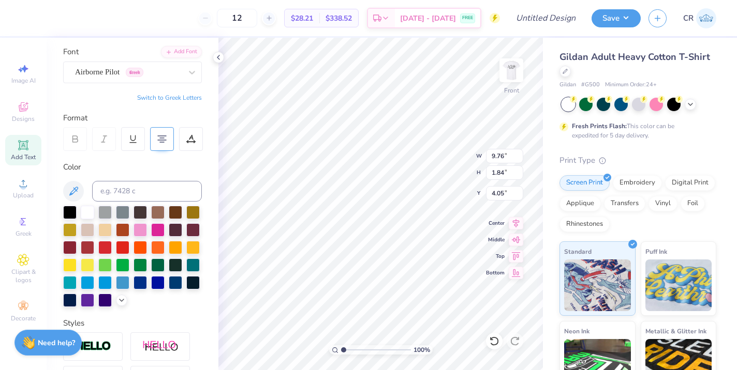
scroll to position [1, 0]
type textarea "DST Charity Bash [DATE] [US_STATE]"
click at [135, 73] on div "Airborne Pilot Greek" at bounding box center [128, 72] width 109 height 16
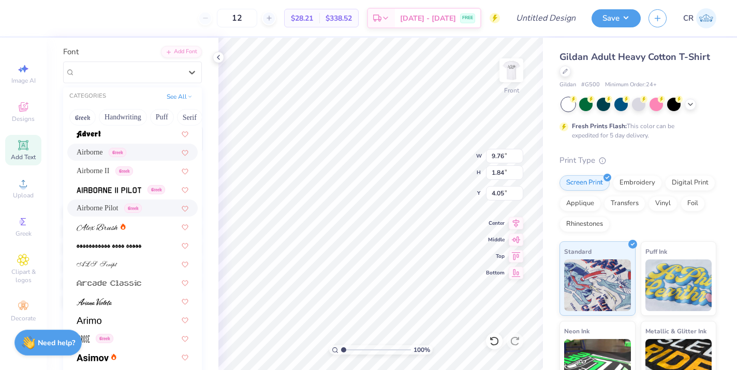
scroll to position [151, 0]
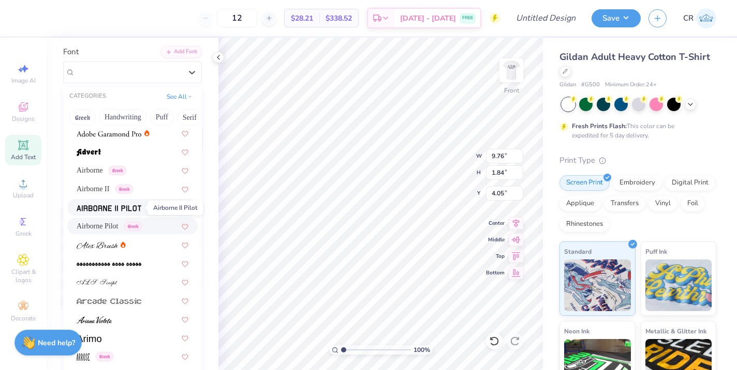
click at [127, 210] on img at bounding box center [109, 208] width 65 height 7
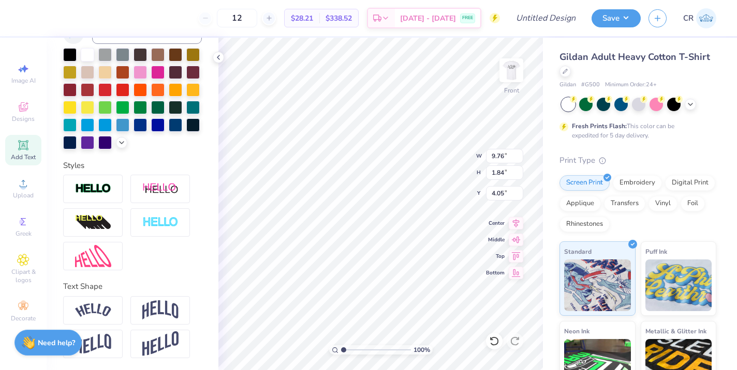
scroll to position [0, 0]
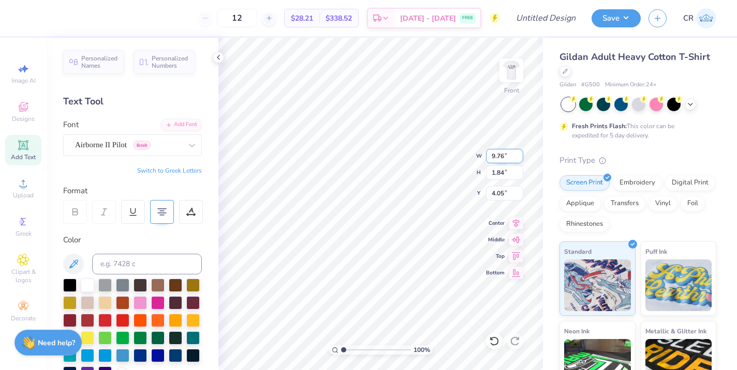
click at [518, 152] on input "9.77" at bounding box center [504, 156] width 37 height 14
type input "9.78"
click at [518, 152] on input "9.78" at bounding box center [504, 156] width 37 height 14
type input "4.13"
type input "2.91"
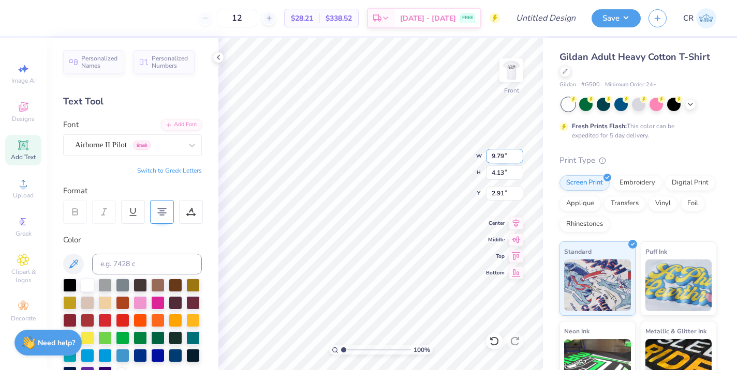
click at [520, 153] on input "9.79" at bounding box center [504, 156] width 37 height 14
type input "9.8"
click at [520, 153] on input "9.8" at bounding box center [504, 156] width 37 height 14
click at [517, 170] on input "4.14" at bounding box center [504, 173] width 37 height 14
type input "4.15"
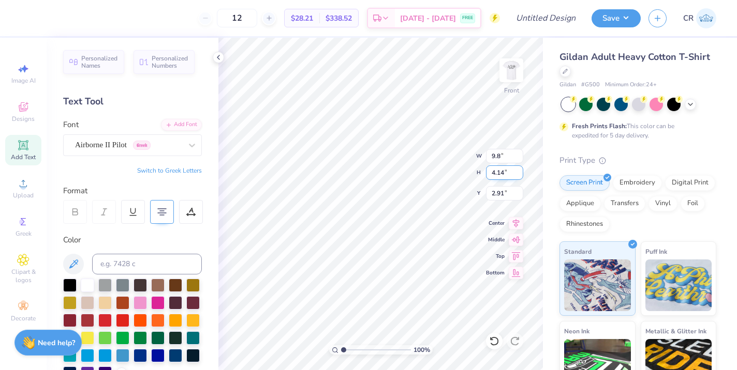
click at [517, 170] on input "4.15" at bounding box center [504, 173] width 37 height 14
type input "9.80"
type input "2.90"
type input "3.00"
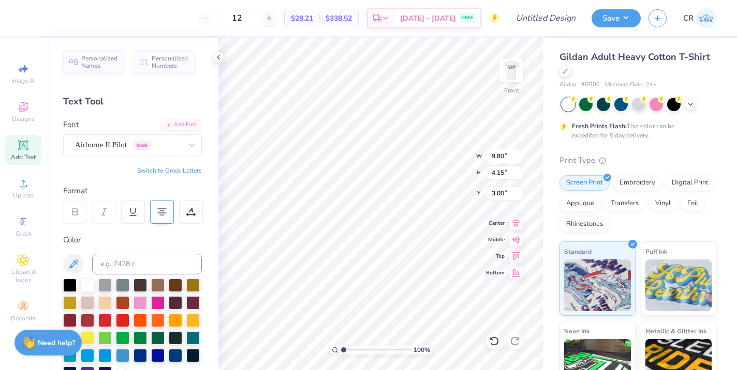
type textarea "DST Charity Bash [DATE] [US_STATE]"
type textarea "DST Charity Bash"
type input "10.97"
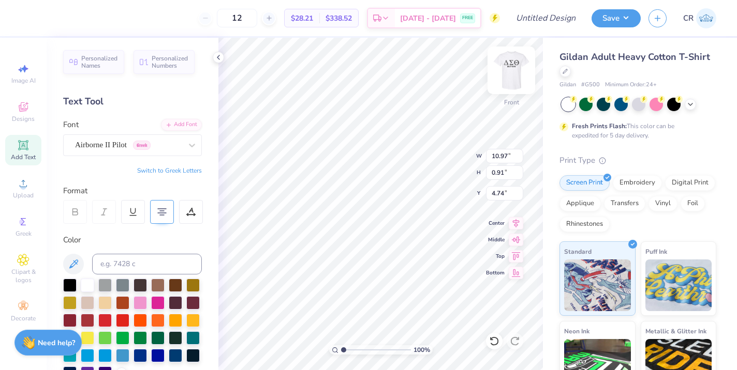
type input "0.91"
type input "13.36"
type input "1.10"
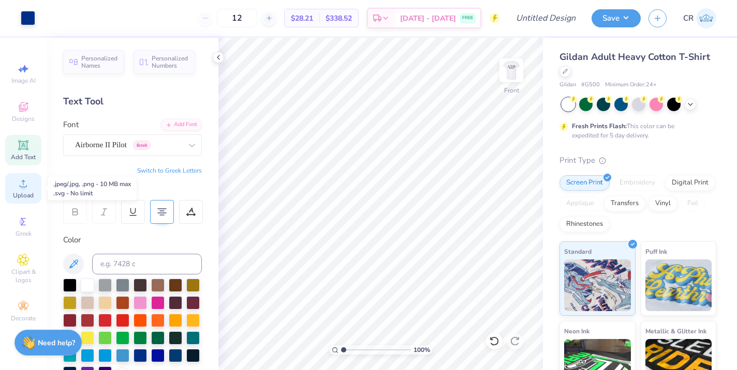
click at [23, 189] on circle at bounding box center [23, 187] width 6 height 6
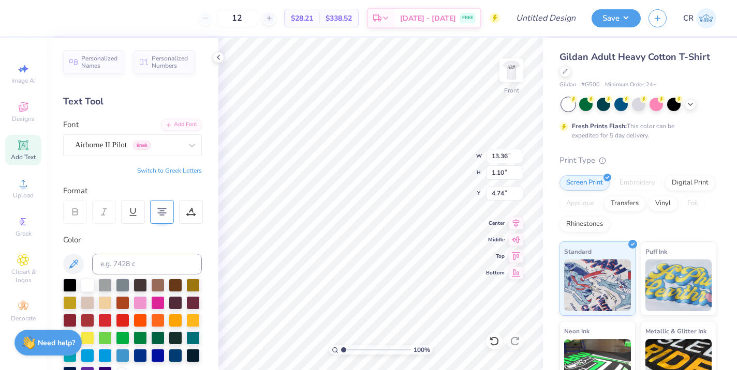
type input "4.75"
type textarea "DST Charity Bash"
type input "4.91"
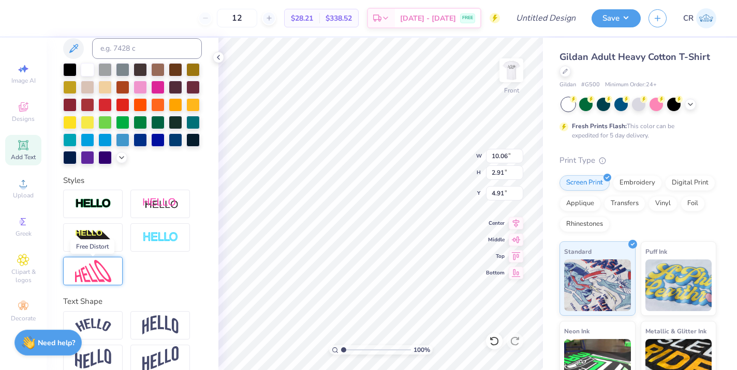
scroll to position [231, 0]
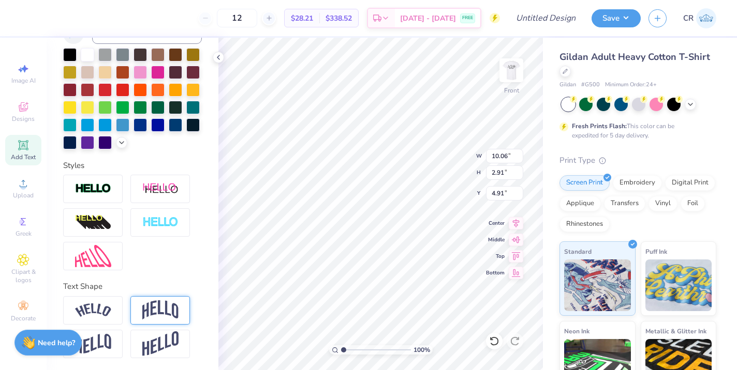
click at [144, 313] on img at bounding box center [160, 311] width 36 height 20
type input "5.00"
type input "3.87"
click at [101, 306] on img at bounding box center [93, 311] width 36 height 14
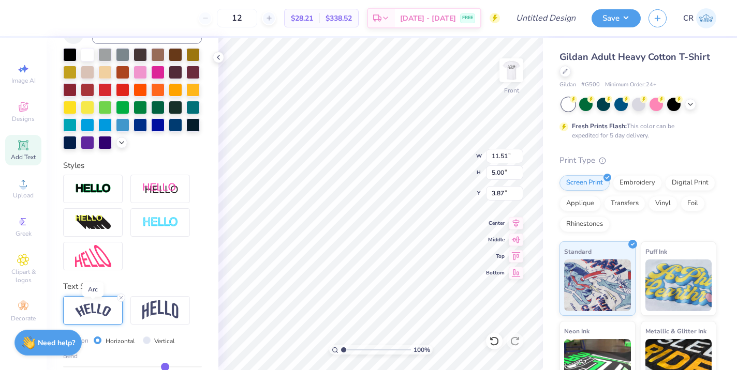
type input "11.51"
type input "4.39"
type input "4.18"
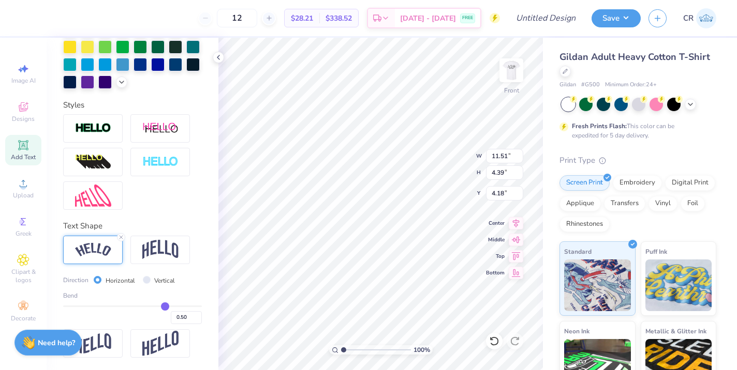
type input "0.48"
type input "0.44"
type input "0.34"
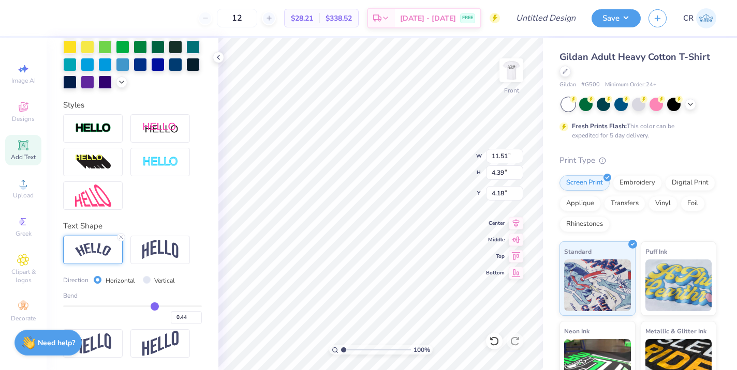
type input "0.34"
type input "0.29"
type input "0.25"
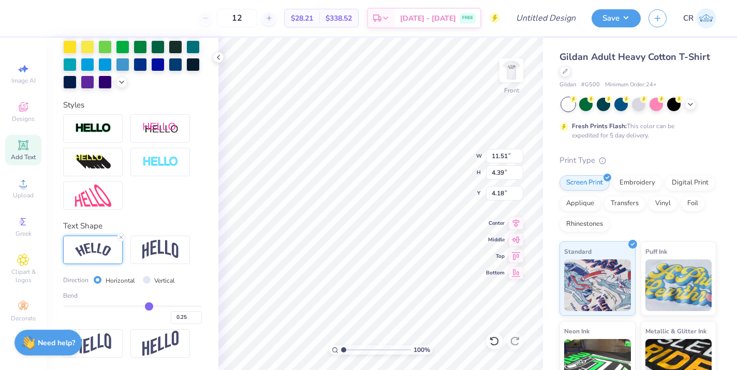
type input "0.22"
type input "0.2"
type input "0.20"
type input "0.19"
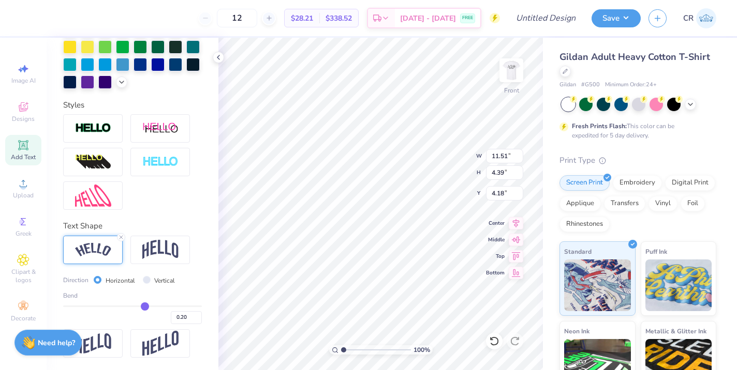
type input "0.19"
type input "0.18"
type input "0.17"
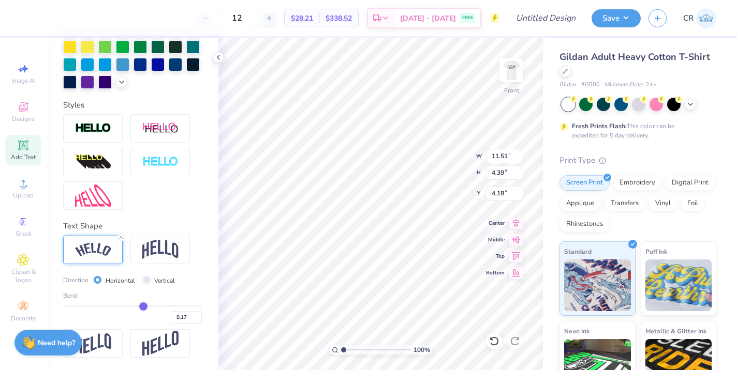
type input "0.16"
type input "0.15"
type input "0.14"
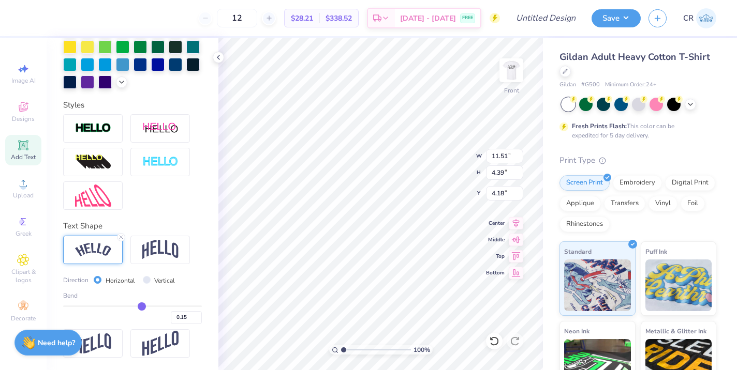
type input "0.14"
type input "0.13"
type input "0.12"
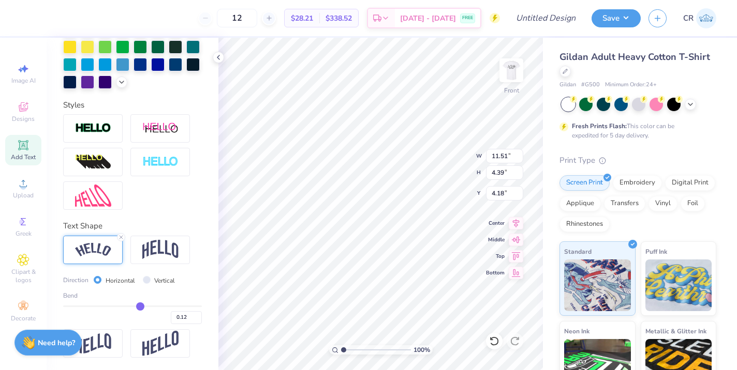
type input "0.11"
drag, startPoint x: 165, startPoint y: 307, endPoint x: 140, endPoint y: 305, distance: 24.9
type input "0.11"
click at [140, 306] on input "range" at bounding box center [132, 307] width 139 height 2
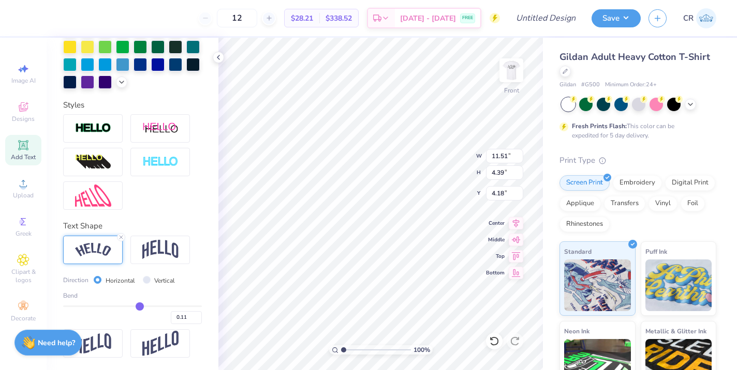
type input "10.42"
type input "2.99"
type input "4.88"
click at [154, 343] on img at bounding box center [160, 343] width 36 height 25
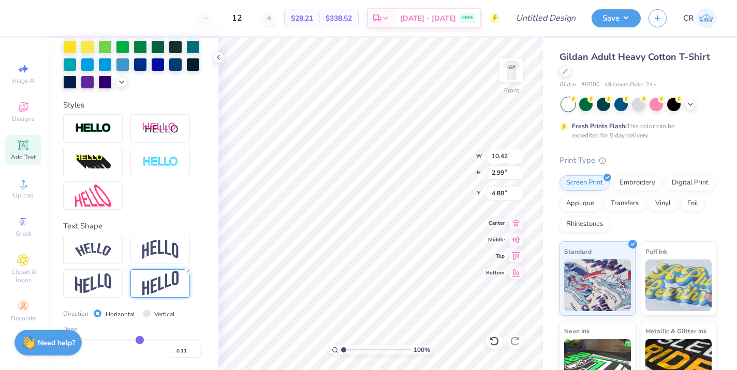
type input "10.06"
type input "3.34"
type input "4.70"
type input "0.13"
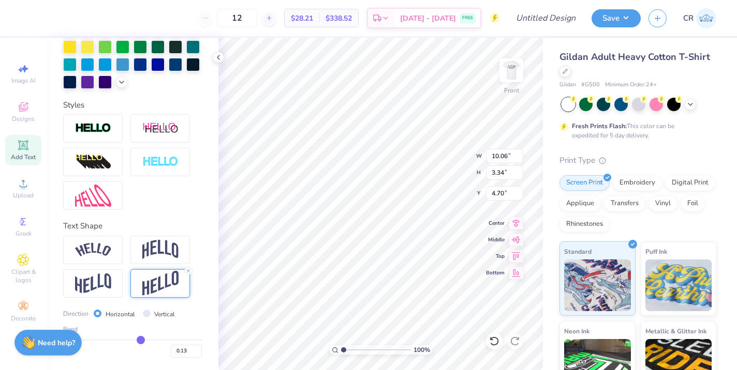
type input "0.14"
type input "0.15"
type input "0.18"
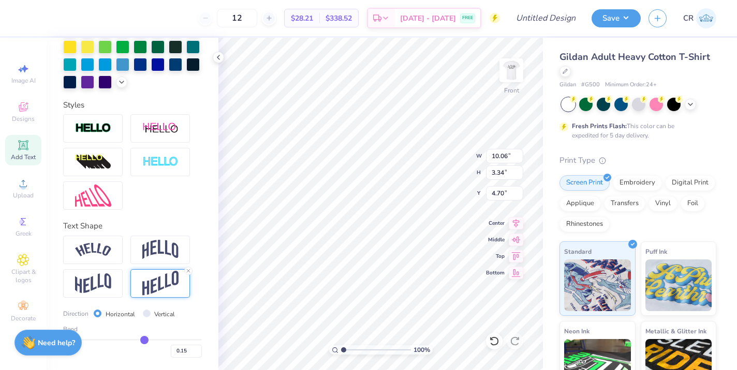
type input "0.18"
type input "0.21"
type input "0.24"
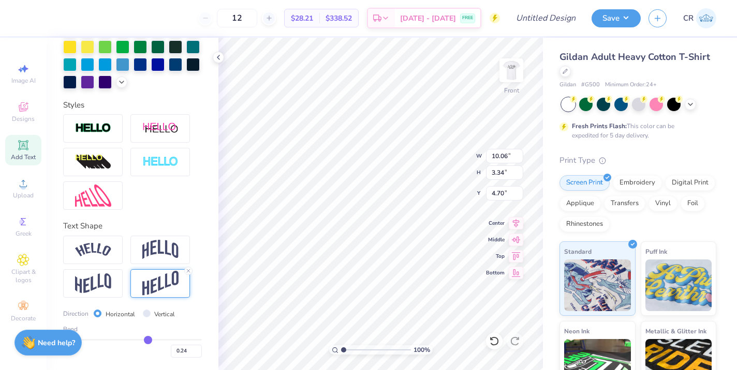
type input "0.28"
type input "0.31"
type input "0.35"
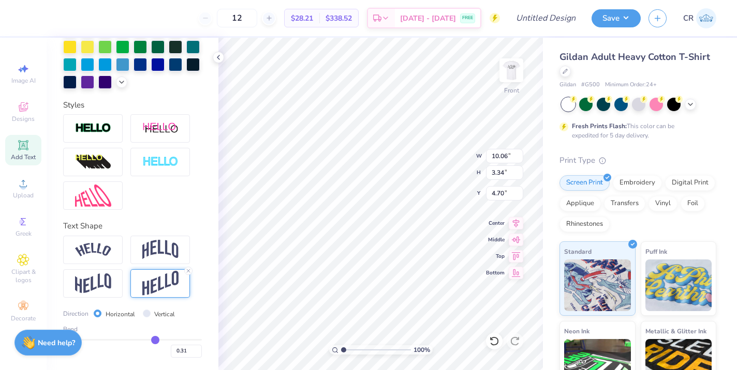
type input "0.35"
type input "0.39"
type input "0.42"
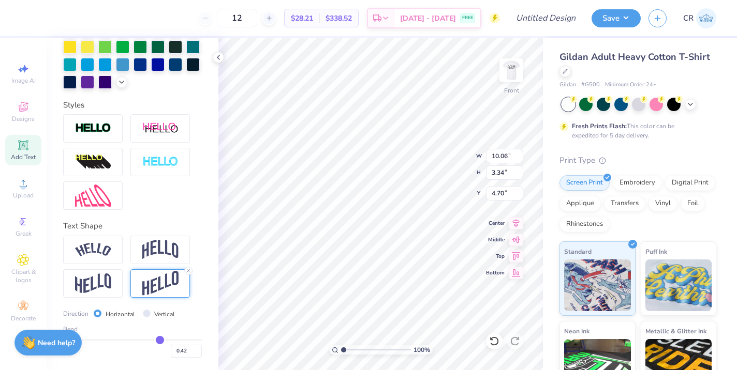
type input "0.45"
type input "0.47"
type input "0.49"
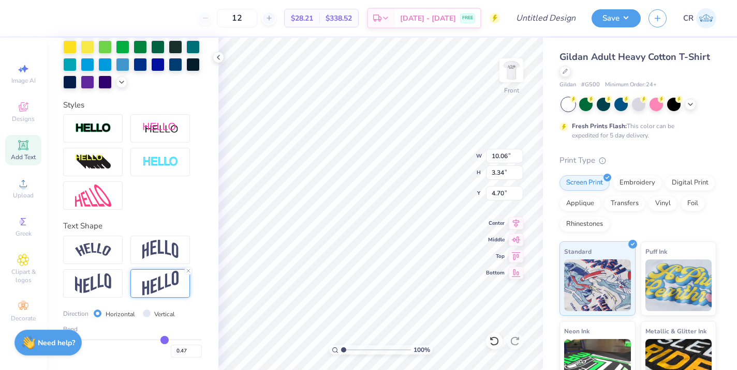
type input "0.49"
type input "0.5"
type input "0.50"
type input "0.51"
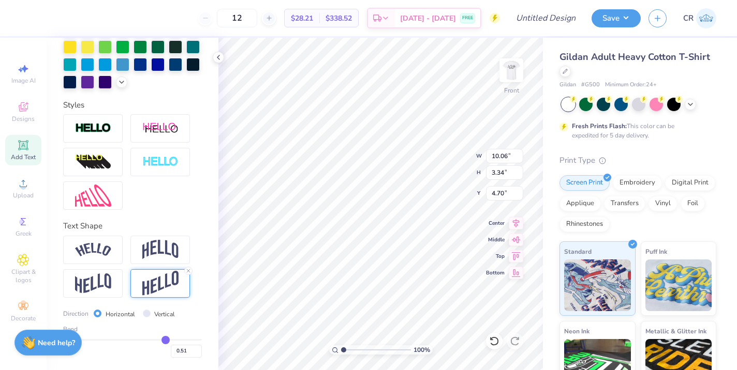
type input "0.52"
drag, startPoint x: 141, startPoint y: 339, endPoint x: 167, endPoint y: 340, distance: 25.9
type input "0.52"
click at [167, 340] on input "range" at bounding box center [132, 340] width 139 height 2
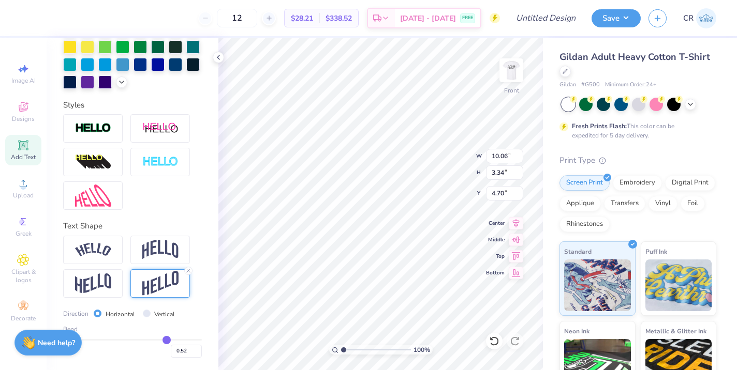
type input "4.92"
type input "3.91"
type input "0.51"
type input "0.49"
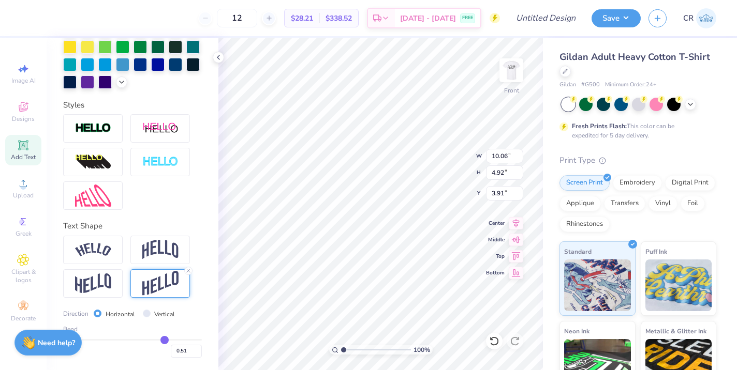
type input "0.49"
type input "0.45"
type input "0.41"
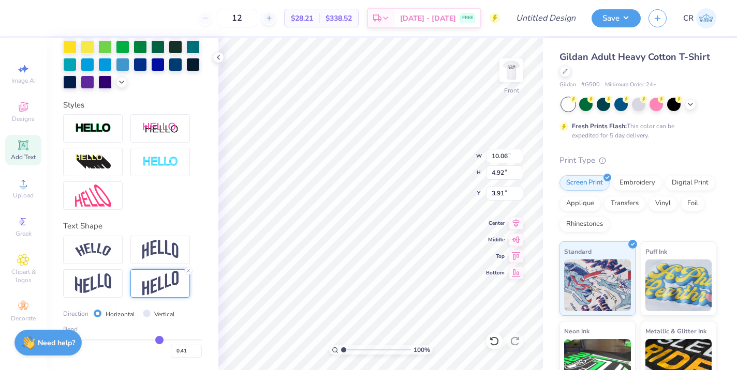
type input "0.39"
type input "0.38"
type input "0.37"
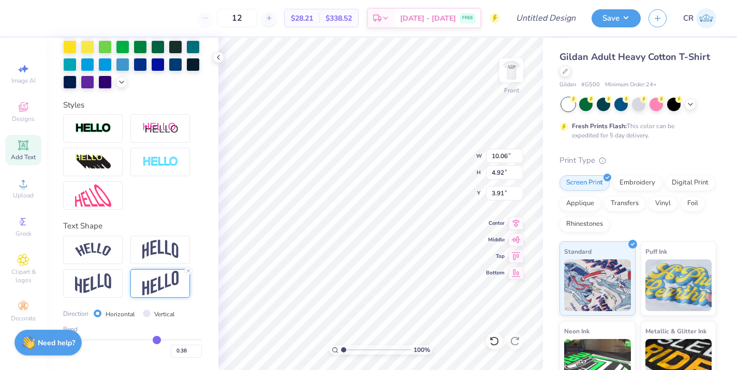
type input "0.37"
type input "0.36"
type input "0.35"
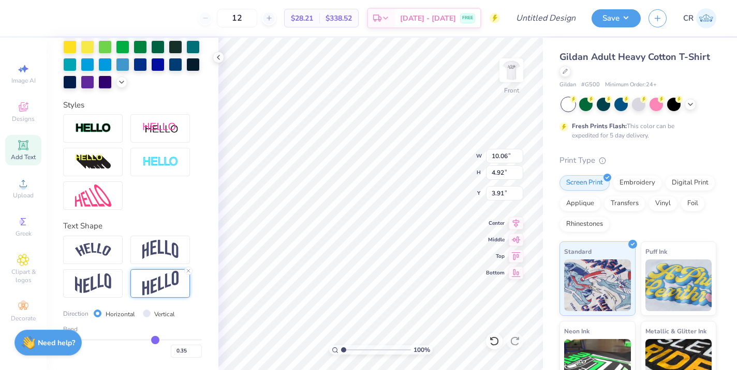
type input "0.34"
type input "0.33"
type input "0.32"
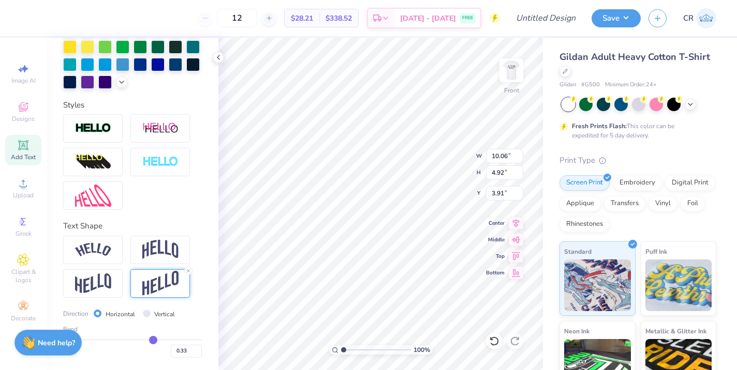
type input "0.32"
type input "0.3"
type input "0.30"
type input "0.27"
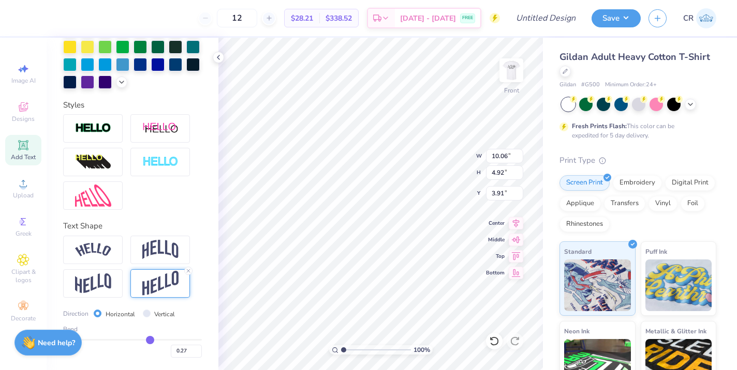
type input "0.25"
type input "0.23"
type input "0.21"
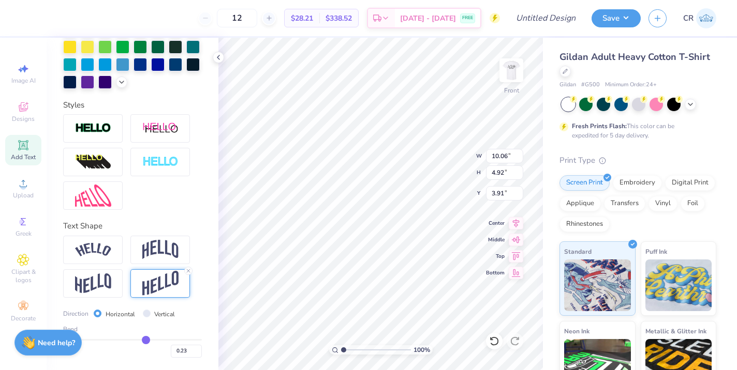
type input "0.21"
drag, startPoint x: 167, startPoint y: 340, endPoint x: 146, endPoint y: 340, distance: 20.7
type input "0.21"
click at [146, 340] on input "range" at bounding box center [132, 340] width 139 height 2
type input "3.72"
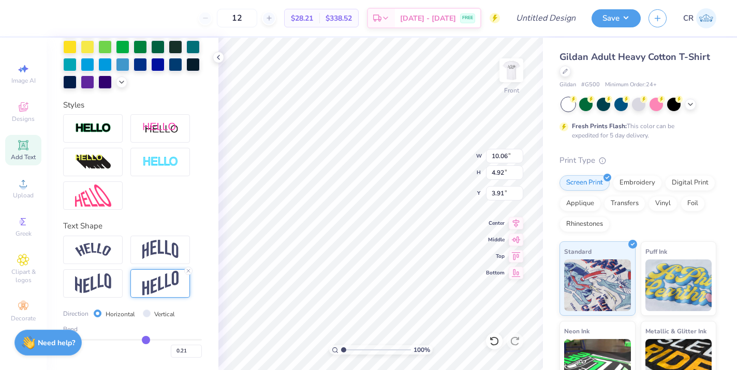
type input "4.51"
type input "10.92"
type input "4.04"
type input "11.96"
type input "4.43"
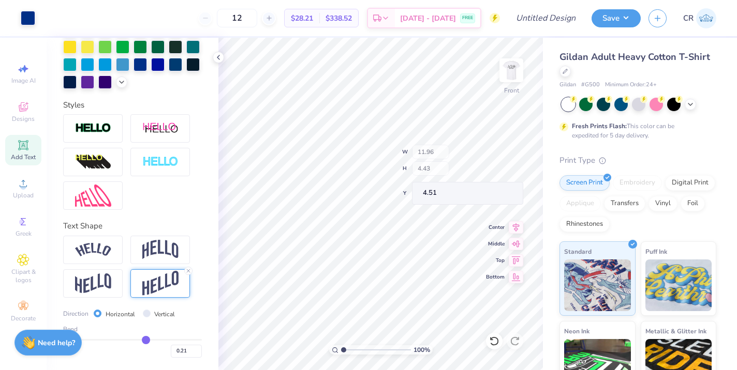
type input "12.47"
type input "4.61"
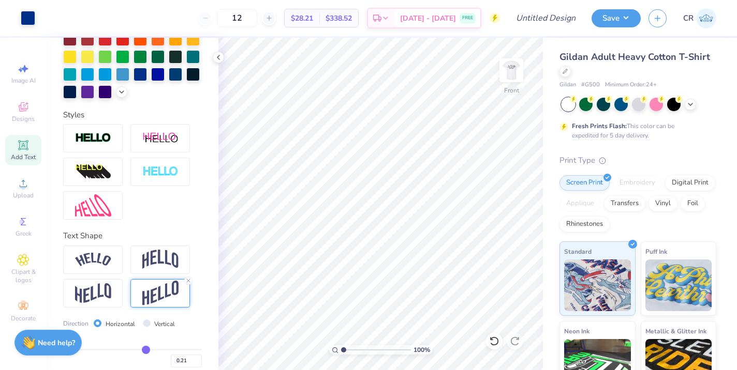
scroll to position [279, 0]
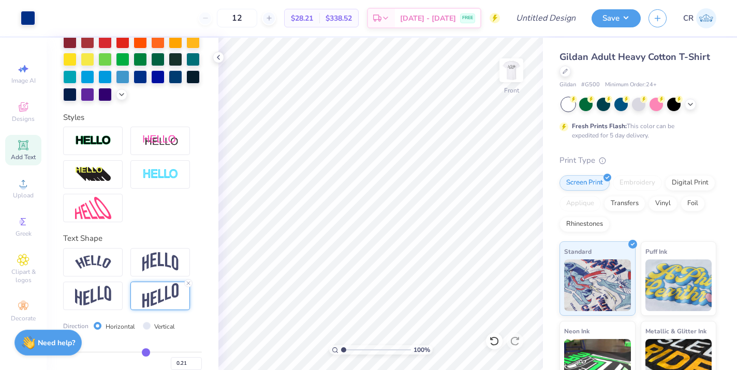
click at [25, 157] on span "Add Text" at bounding box center [23, 157] width 25 height 8
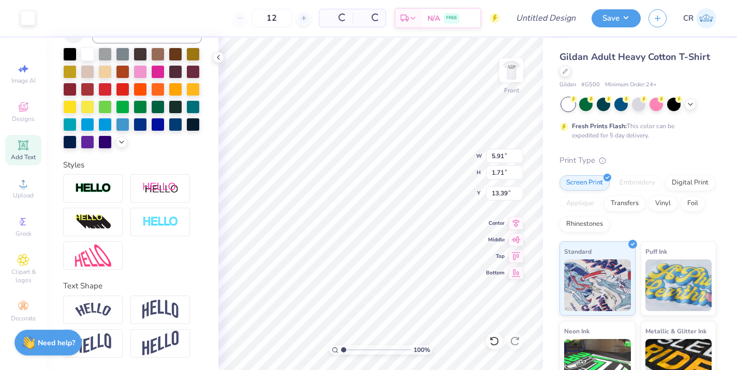
scroll to position [231, 0]
paste textarea "[DATE]"
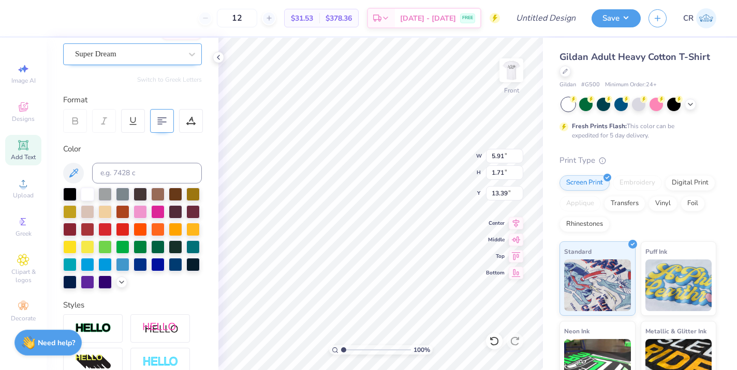
click at [127, 56] on div "Super Dream" at bounding box center [128, 54] width 109 height 16
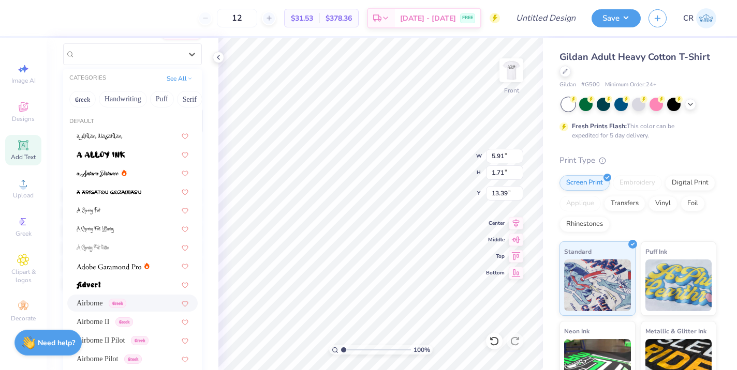
click at [103, 299] on span "Airborne" at bounding box center [90, 303] width 26 height 11
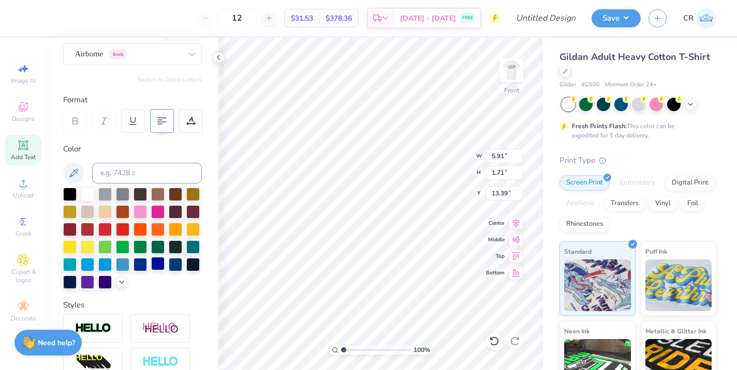
click at [160, 266] on div at bounding box center [157, 263] width 13 height 13
type textarea "[DATE], [US_STATE]"
click at [513, 226] on icon at bounding box center [516, 222] width 14 height 12
type input "11.21"
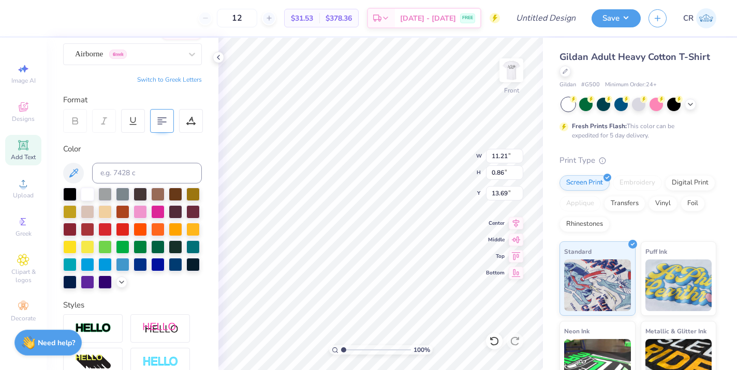
type input "0.86"
type input "10.28"
type input "10.29"
click at [177, 263] on div at bounding box center [175, 263] width 13 height 13
click at [136, 263] on div at bounding box center [139, 263] width 13 height 13
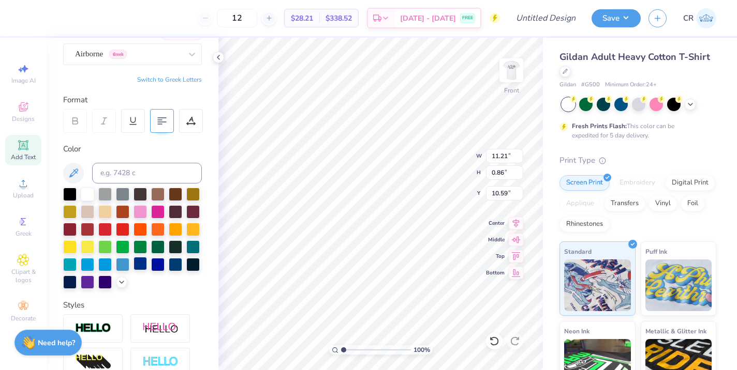
type input "10.59"
click at [512, 68] on img at bounding box center [510, 70] width 41 height 41
click at [512, 68] on img at bounding box center [511, 70] width 21 height 21
click at [511, 73] on img at bounding box center [510, 70] width 41 height 41
click at [511, 73] on img at bounding box center [511, 70] width 21 height 21
